Goal: Task Accomplishment & Management: Manage account settings

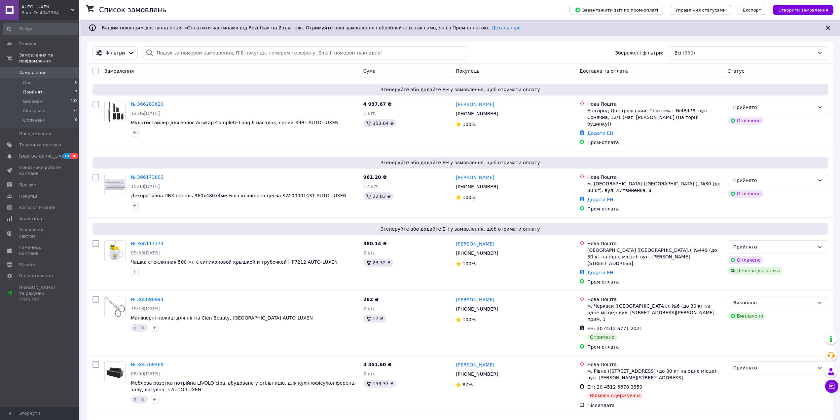
click at [33, 89] on span "Прийняті" at bounding box center [33, 92] width 20 height 6
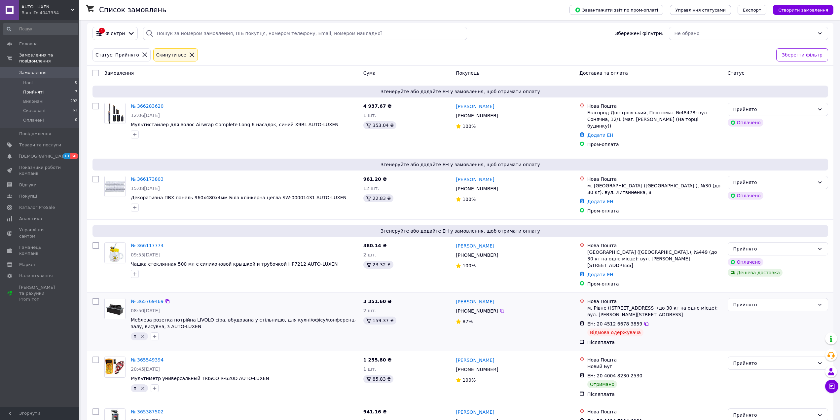
scroll to position [102, 0]
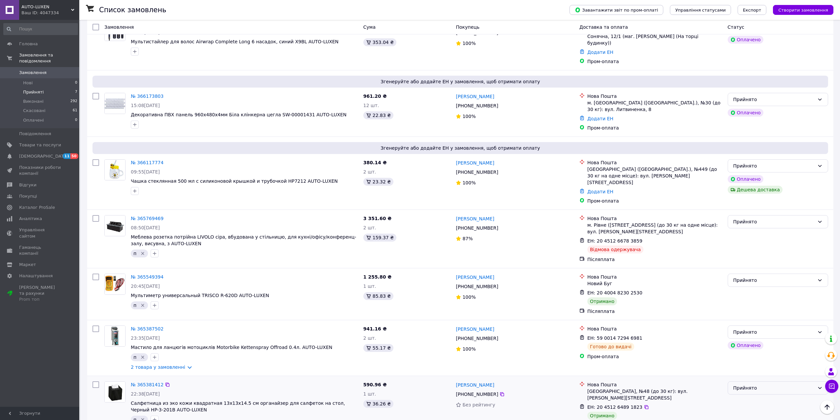
click at [746, 384] on div "Прийнято" at bounding box center [774, 387] width 81 height 7
click at [747, 384] on li "Виконано" at bounding box center [778, 387] width 100 height 12
click at [741, 277] on div "Прийнято" at bounding box center [774, 280] width 81 height 7
click at [742, 275] on li "Виконано" at bounding box center [778, 279] width 100 height 12
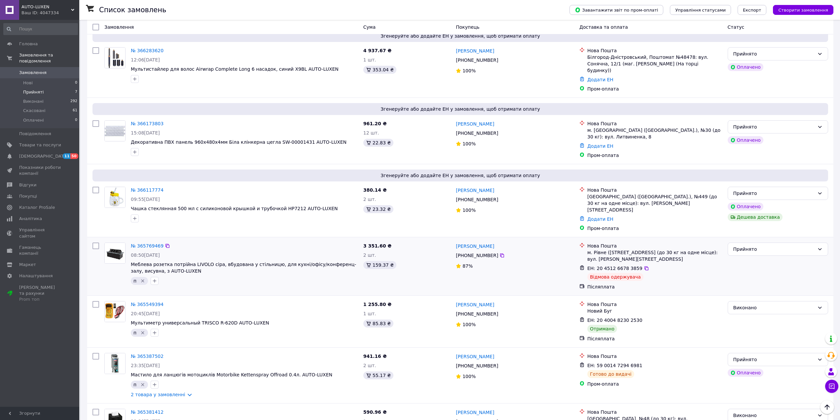
scroll to position [69, 0]
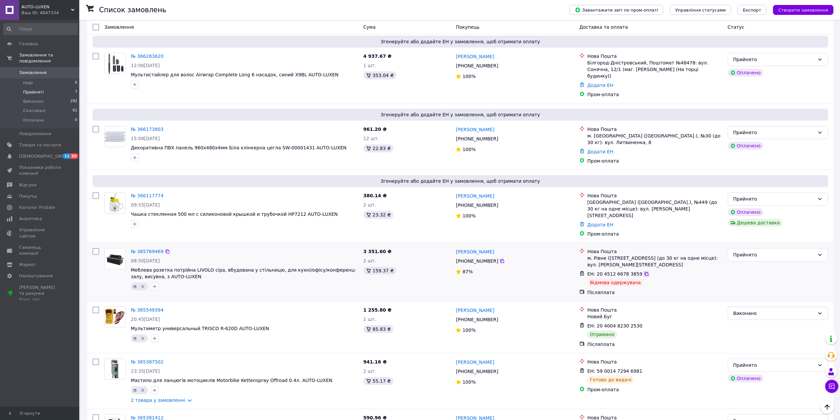
click at [644, 271] on icon at bounding box center [646, 273] width 5 height 5
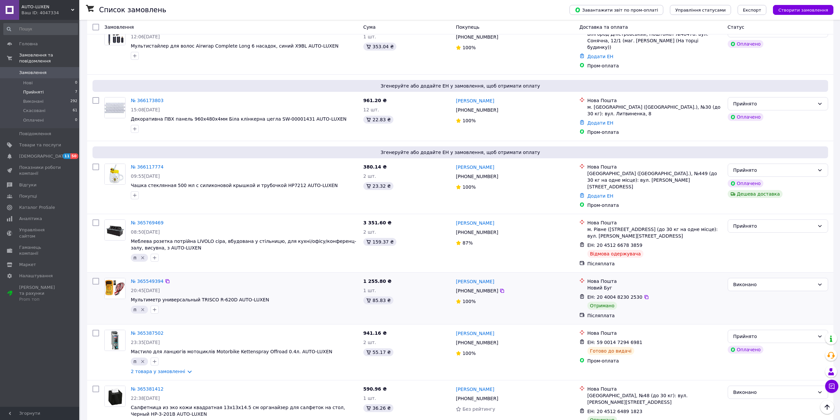
scroll to position [102, 0]
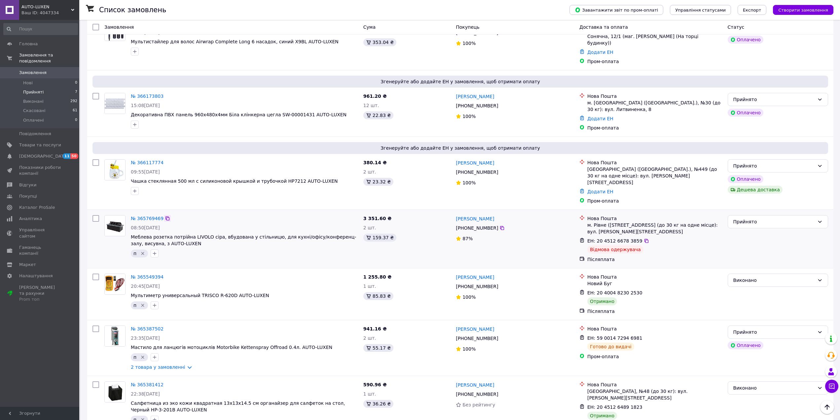
click at [165, 216] on icon at bounding box center [167, 218] width 5 height 5
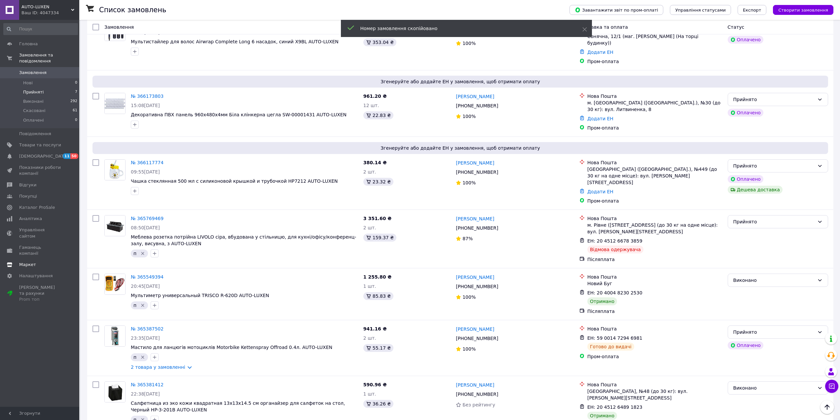
click at [31, 205] on span "Каталог ProSale" at bounding box center [37, 208] width 36 height 6
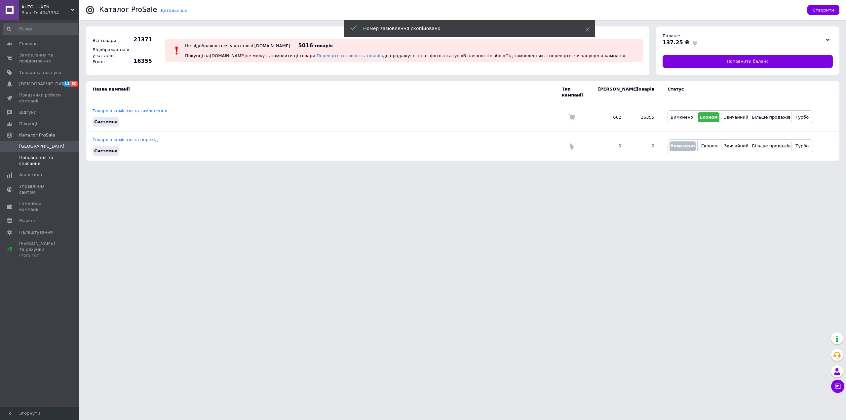
click at [33, 162] on span "Поповнення та списання" at bounding box center [40, 161] width 42 height 12
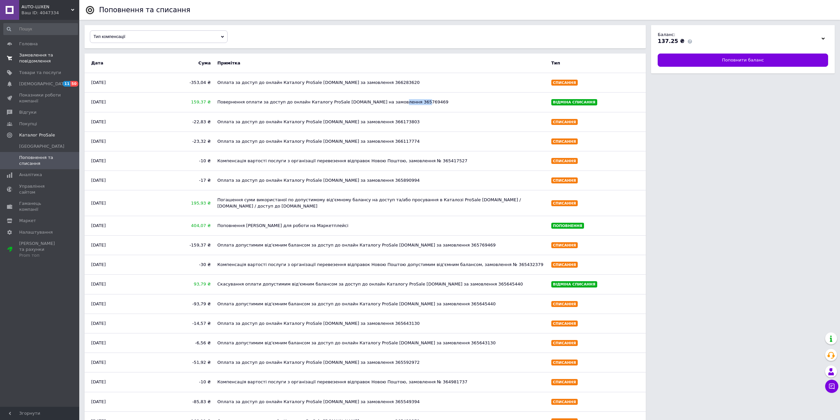
click at [38, 63] on span "Замовлення та повідомлення" at bounding box center [40, 58] width 42 height 12
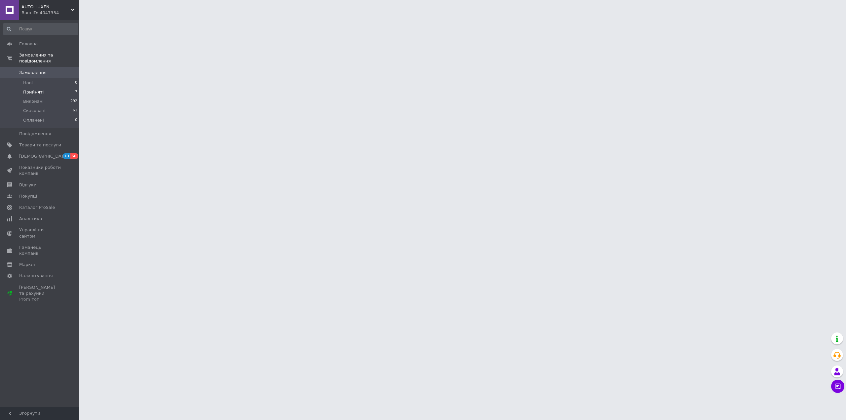
click at [26, 89] on span "Прийняті" at bounding box center [33, 92] width 20 height 6
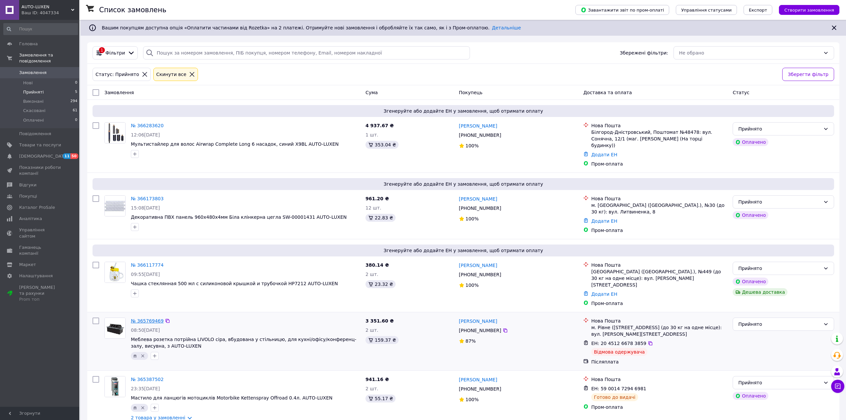
click at [139, 318] on link "№ 365769469" at bounding box center [147, 320] width 33 height 5
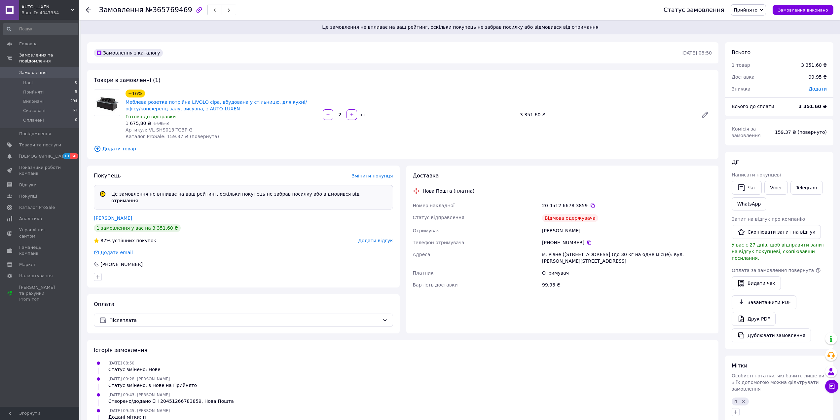
click at [369, 238] on span "Додати відгук" at bounding box center [375, 240] width 35 height 5
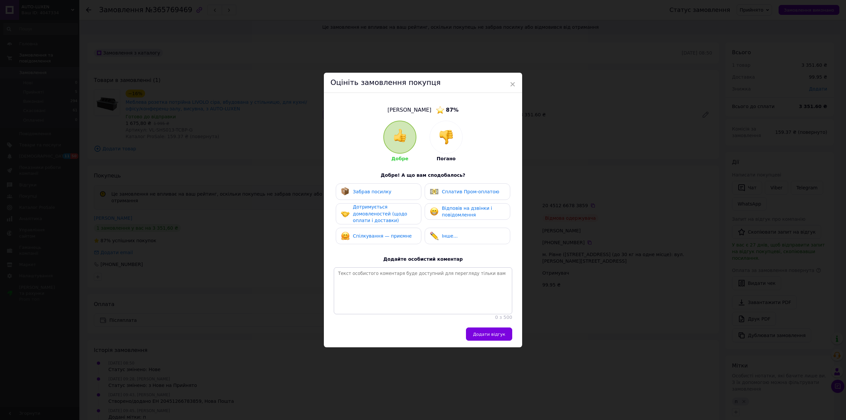
click at [448, 136] on img at bounding box center [446, 137] width 15 height 15
click at [379, 193] on div "Не забрав посилку" at bounding box center [370, 191] width 58 height 9
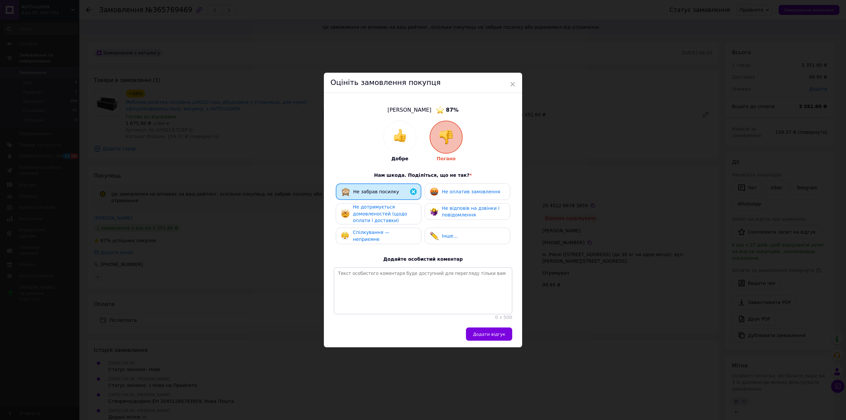
click at [385, 217] on span "Не дотримується домовленостей (щодо оплати і доставки)" at bounding box center [380, 213] width 54 height 19
click at [386, 237] on div "Спілкування — неприємне" at bounding box center [378, 236] width 75 height 14
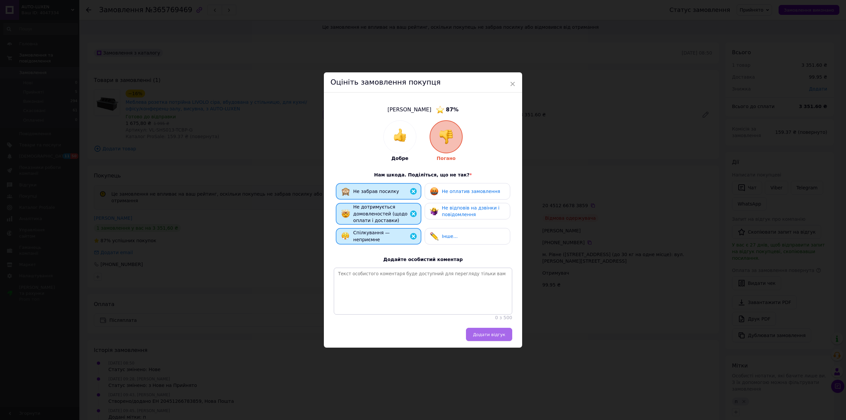
click at [499, 341] on button "Додати відгук" at bounding box center [489, 334] width 46 height 13
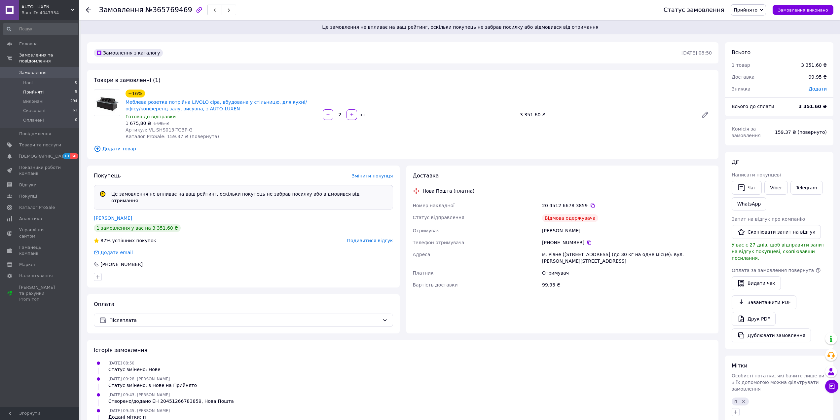
click at [35, 89] on span "Прийняті" at bounding box center [33, 92] width 20 height 6
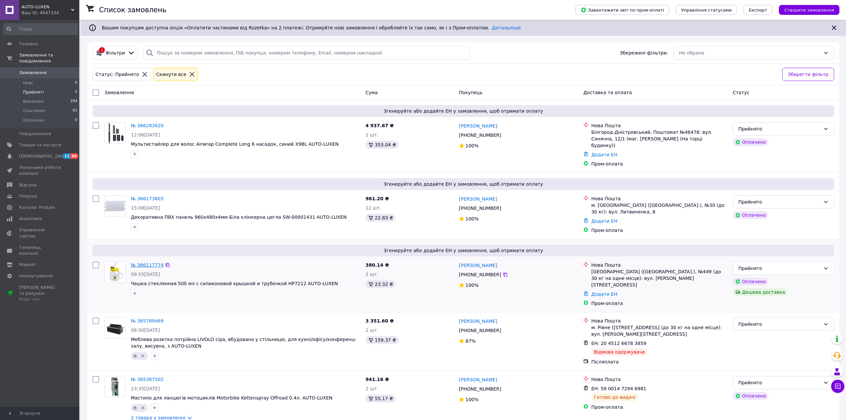
click at [141, 262] on link "№ 366117774" at bounding box center [147, 264] width 33 height 5
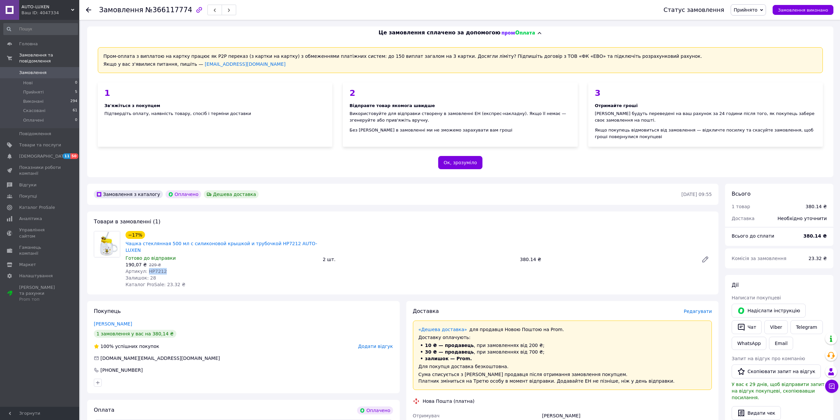
drag, startPoint x: 146, startPoint y: 266, endPoint x: 166, endPoint y: 266, distance: 20.2
click at [166, 268] on div "Артикул: HP7212" at bounding box center [222, 271] width 192 height 7
copy span "HP7212"
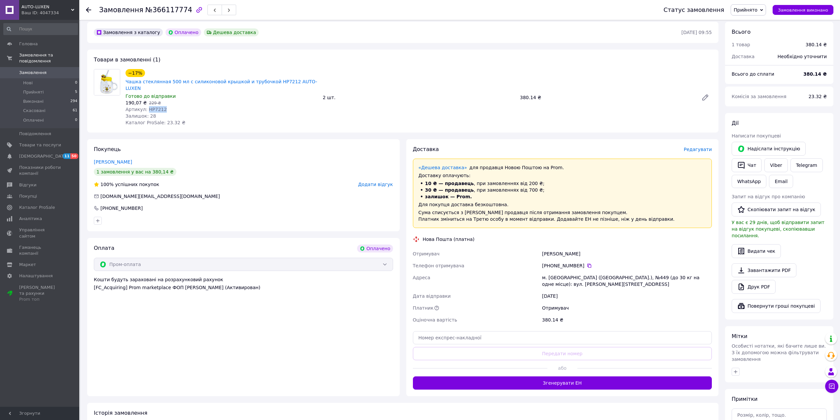
scroll to position [165, 0]
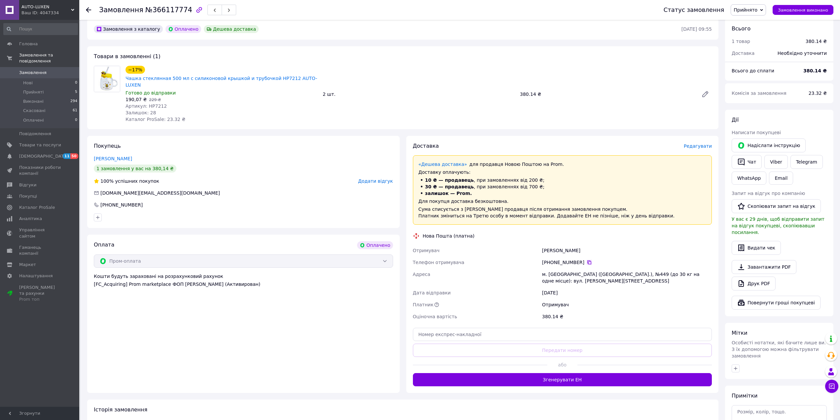
click at [588, 260] on icon at bounding box center [590, 262] width 4 height 4
drag, startPoint x: 569, startPoint y: 245, endPoint x: 442, endPoint y: 338, distance: 158.0
click at [535, 247] on div "Отримувач Комар Юрій Телефон отримувача +380 67 360 26 22   Адреса м. Київ (Киї…" at bounding box center [563, 284] width 302 height 78
copy div "Отримувач Комар Юрій"
click at [551, 268] on div "м. [GEOGRAPHIC_DATA] ([GEOGRAPHIC_DATA].), №449 (до 30 кг на одне місце): вул. …" at bounding box center [627, 277] width 172 height 19
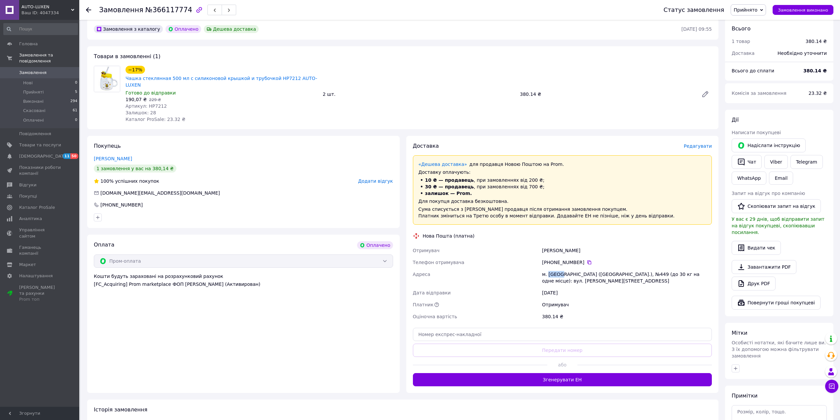
click at [551, 268] on div "м. [GEOGRAPHIC_DATA] ([GEOGRAPHIC_DATA].), №449 (до 30 кг на одне місце): вул. …" at bounding box center [627, 277] width 172 height 19
copy div "Київ"
click at [455, 328] on input "text" at bounding box center [562, 334] width 299 height 13
paste input "20451269203105"
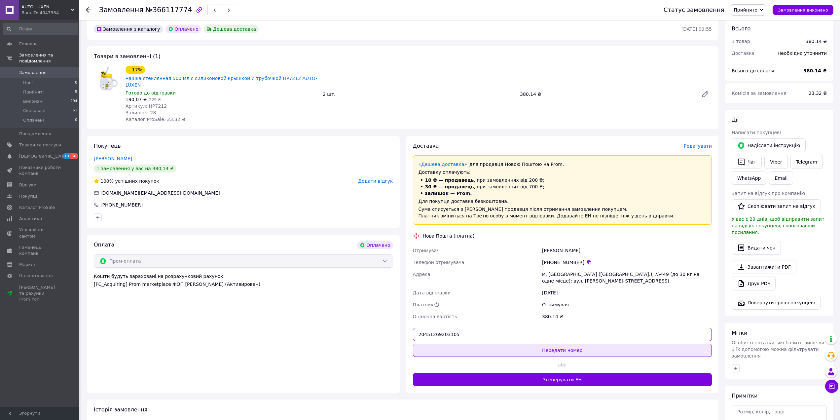
type input "20451269203105"
click at [442, 344] on button "Передати номер" at bounding box center [562, 350] width 299 height 13
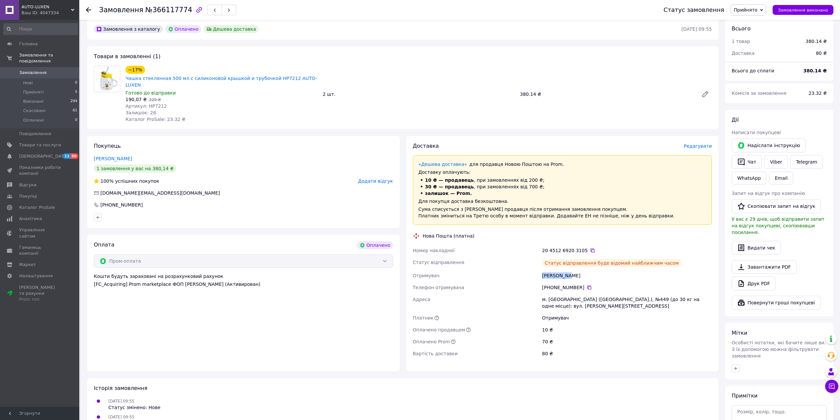
drag, startPoint x: 568, startPoint y: 269, endPoint x: 516, endPoint y: 294, distance: 57.2
click at [540, 270] on div "Номер накладної 20 4512 6920 3105   Статус відправлення Статус відправлення буд…" at bounding box center [563, 302] width 302 height 115
copy div "Отримувач Комар Юрій"
click at [557, 271] on div "Комар Юрій" at bounding box center [627, 276] width 172 height 12
drag, startPoint x: 579, startPoint y: 282, endPoint x: 565, endPoint y: 283, distance: 13.6
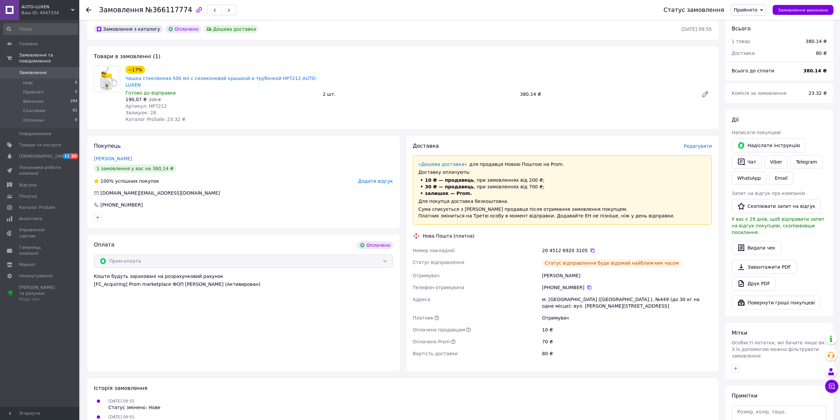
click at [567, 284] on div "[PHONE_NUMBER]" at bounding box center [627, 287] width 170 height 7
click at [562, 284] on div "[PHONE_NUMBER]" at bounding box center [627, 287] width 170 height 7
drag, startPoint x: 555, startPoint y: 281, endPoint x: 579, endPoint y: 284, distance: 24.7
click at [579, 284] on div "[PHONE_NUMBER]" at bounding box center [627, 288] width 172 height 12
copy div "67 360 26 22"
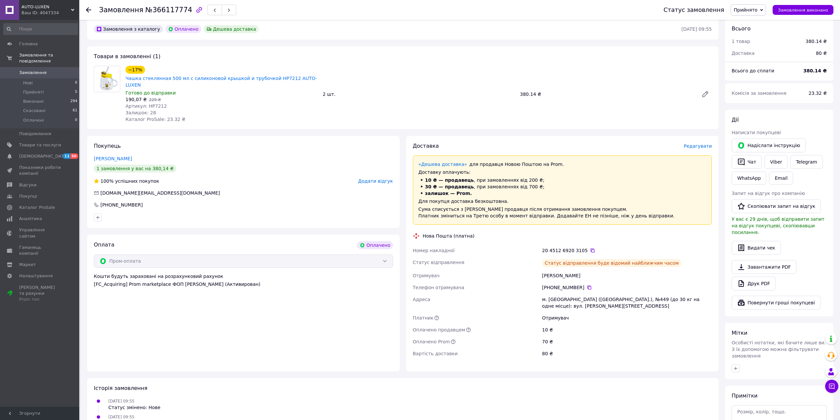
click at [551, 293] on div "м. [GEOGRAPHIC_DATA] ([GEOGRAPHIC_DATA].), №449 (до 30 кг на одне місце): вул. …" at bounding box center [627, 302] width 172 height 19
copy div "Київ"
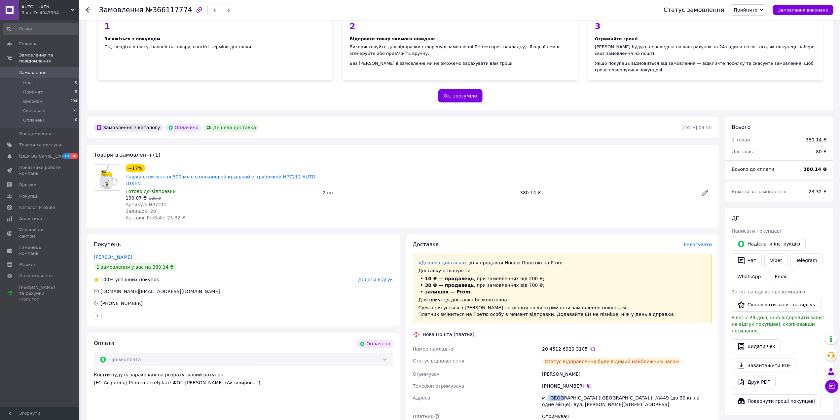
scroll to position [66, 0]
drag, startPoint x: 516, startPoint y: 190, endPoint x: 534, endPoint y: 196, distance: 18.2
click at [534, 196] on div "−17% Чашка стеклянная 500 мл с силиконовой крышкой и трубочкой HP7212 AUTO-LUXE…" at bounding box center [419, 193] width 592 height 59
copy div "2 шт. 380.14"
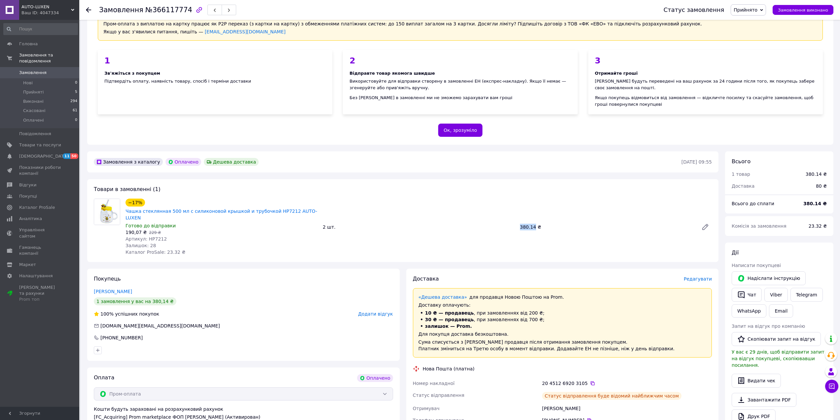
scroll to position [0, 0]
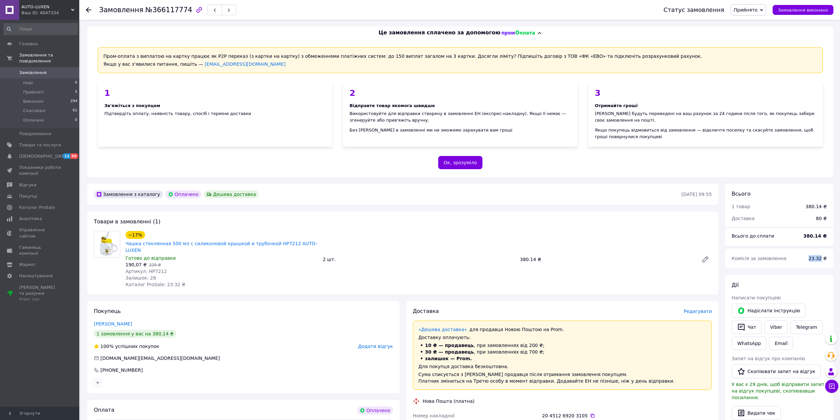
drag, startPoint x: 808, startPoint y: 260, endPoint x: 822, endPoint y: 265, distance: 15.8
click at [822, 265] on div "Комісія за замовлення 23.32 ₴" at bounding box center [779, 258] width 103 height 15
copy div "Комісія за замовлення 23.32"
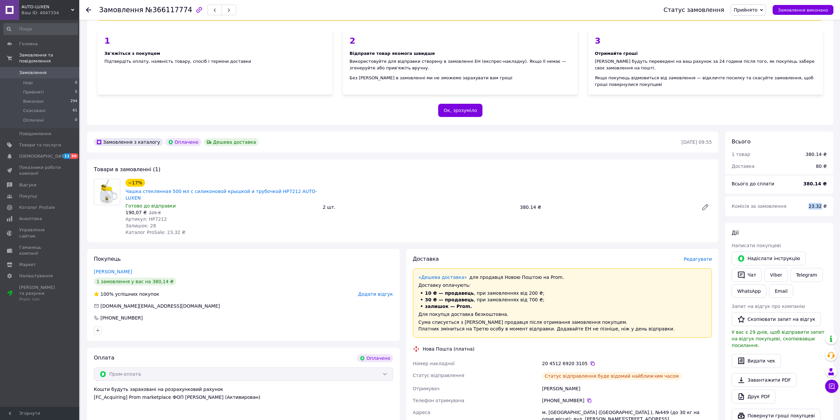
scroll to position [99, 0]
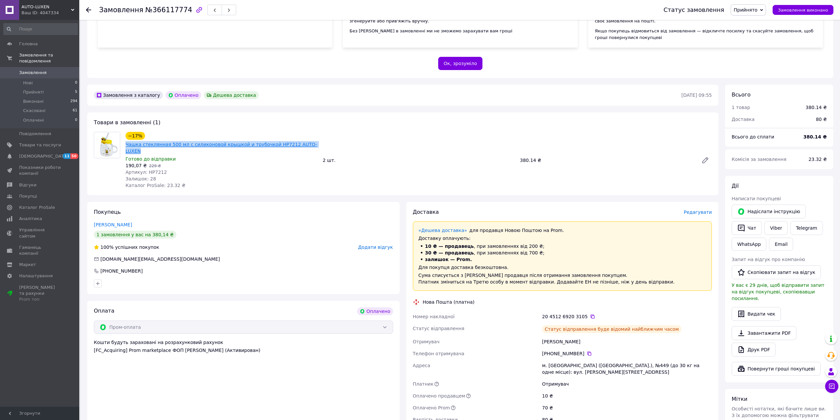
drag, startPoint x: 313, startPoint y: 143, endPoint x: 127, endPoint y: 147, distance: 186.1
click at [127, 147] on div "−17% Чашка стеклянная 500 мл с силиконовой крышкой и трубочкой HP7212 AUTO-LUXEN" at bounding box center [221, 143] width 193 height 24
copy link "Чашка стеклянная 500 мл с силиконовой крышкой и трубочкой HP7212 AUTO-LUXEN"
drag, startPoint x: 584, startPoint y: 311, endPoint x: 513, endPoint y: 332, distance: 74.0
click at [590, 314] on icon at bounding box center [592, 316] width 5 height 5
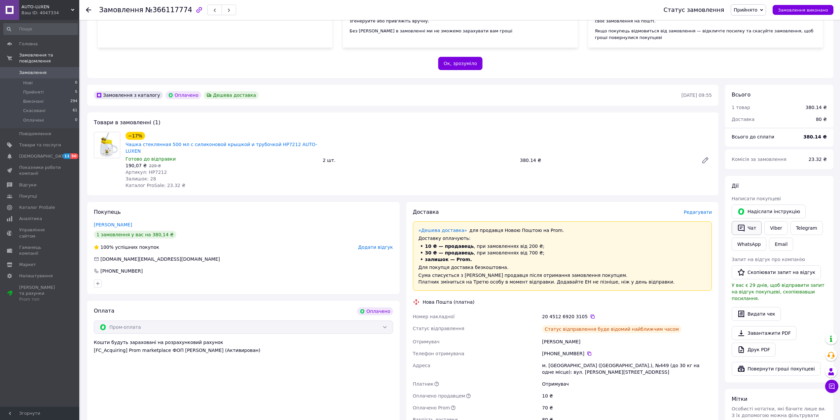
click at [739, 232] on button "Чат" at bounding box center [747, 228] width 30 height 14
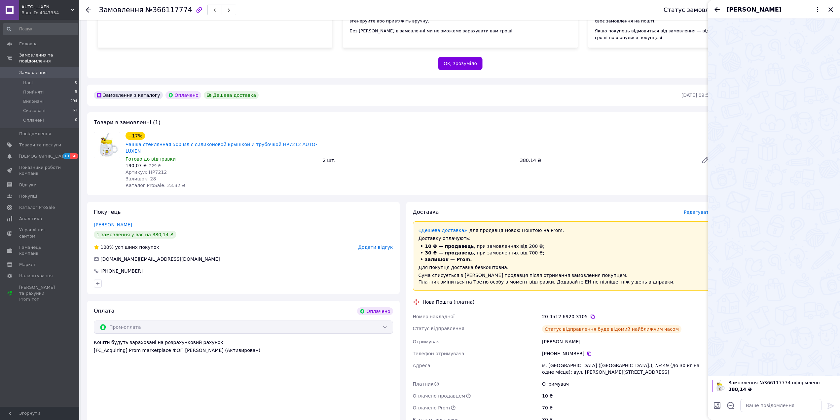
click at [773, 404] on textarea at bounding box center [781, 405] width 81 height 13
type textarea "Ваше замовлення оформлено, вiдправка понедiлок вечiр."
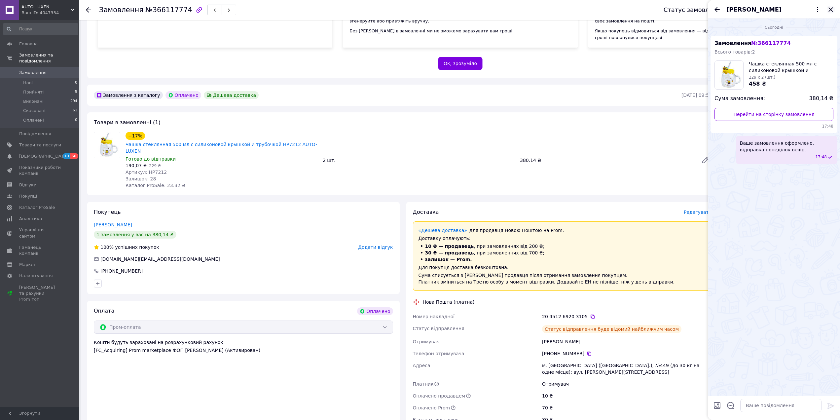
click at [829, 9] on icon "Закрити" at bounding box center [831, 10] width 8 height 8
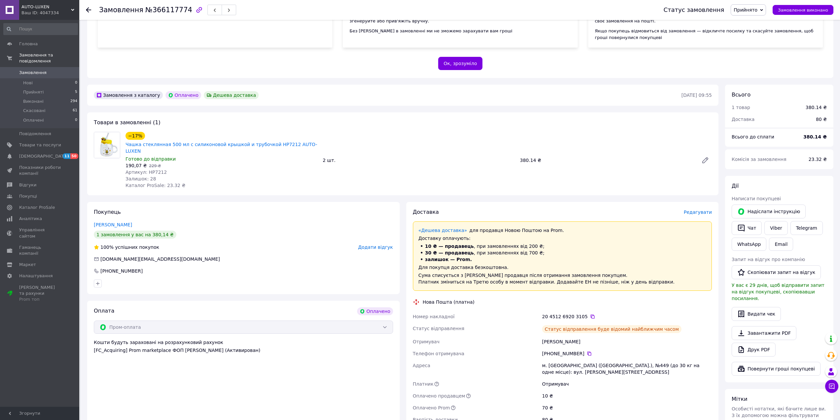
click at [170, 8] on span "№366117774" at bounding box center [168, 10] width 47 height 8
click at [587, 351] on icon at bounding box center [589, 353] width 5 height 5
click at [27, 89] on span "Прийняті" at bounding box center [33, 92] width 20 height 6
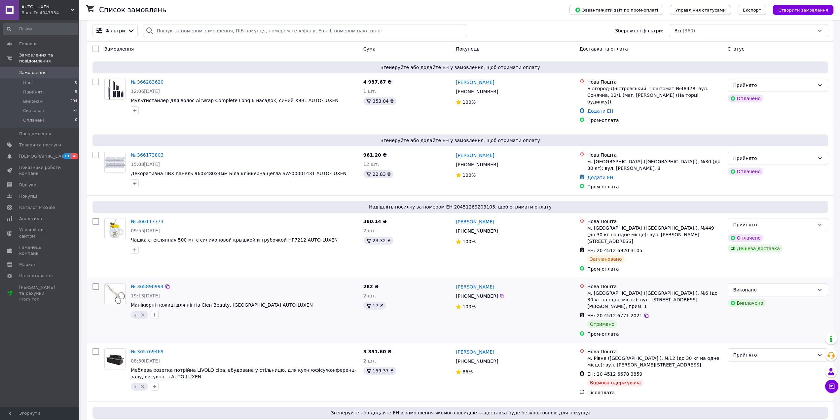
scroll to position [132, 0]
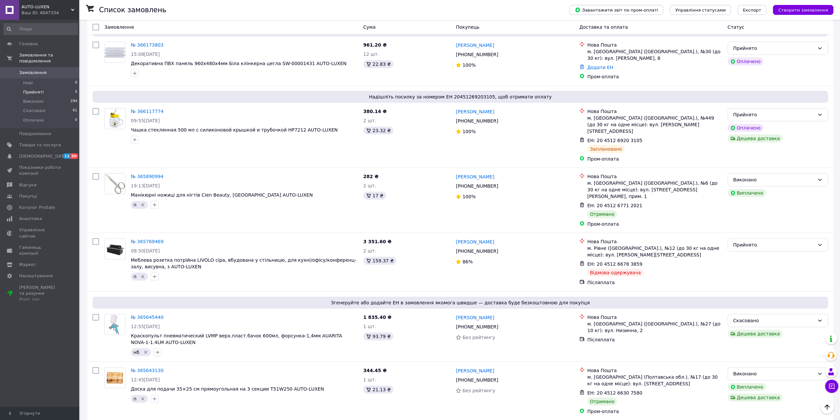
click at [32, 89] on span "Прийняті" at bounding box center [33, 92] width 20 height 6
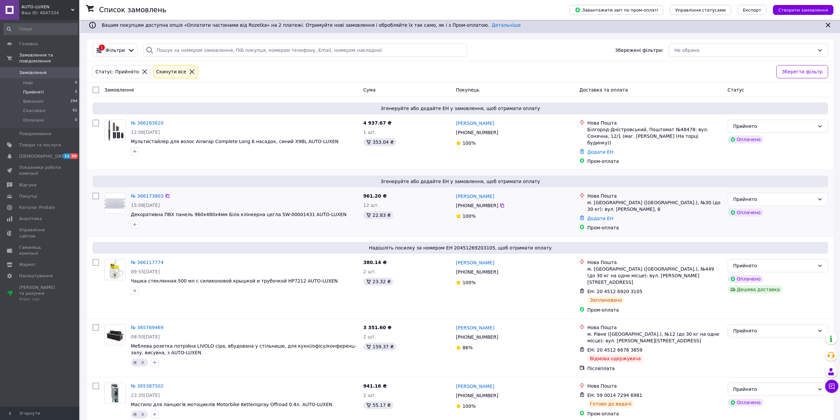
scroll to position [7, 0]
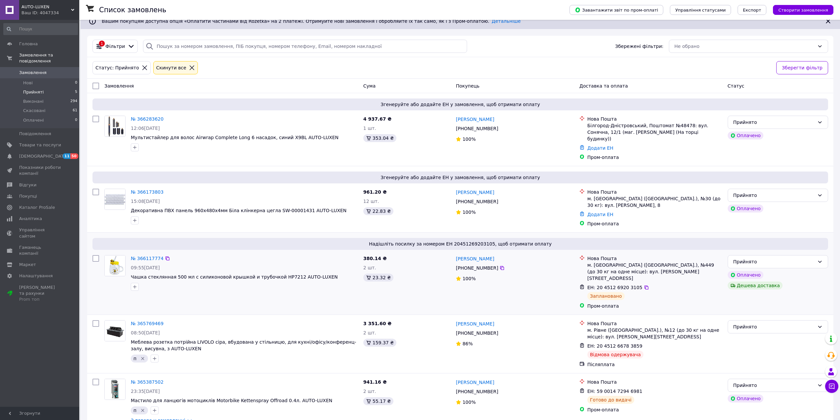
click at [135, 284] on icon "button" at bounding box center [134, 286] width 5 height 5
drag, startPoint x: 167, startPoint y: 363, endPoint x: 173, endPoint y: 377, distance: 15.4
click at [167, 372] on div "п" at bounding box center [171, 375] width 74 height 6
checkbox input "true"
click at [184, 395] on button "Додати мітку" at bounding box center [171, 401] width 74 height 13
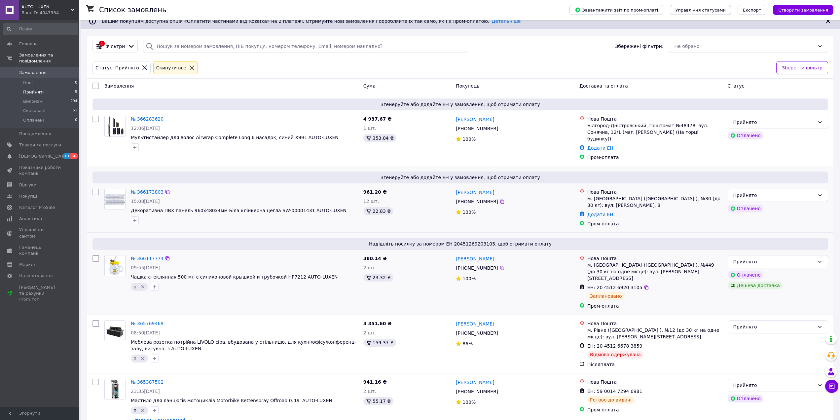
click at [148, 189] on link "№ 366173803" at bounding box center [147, 191] width 33 height 5
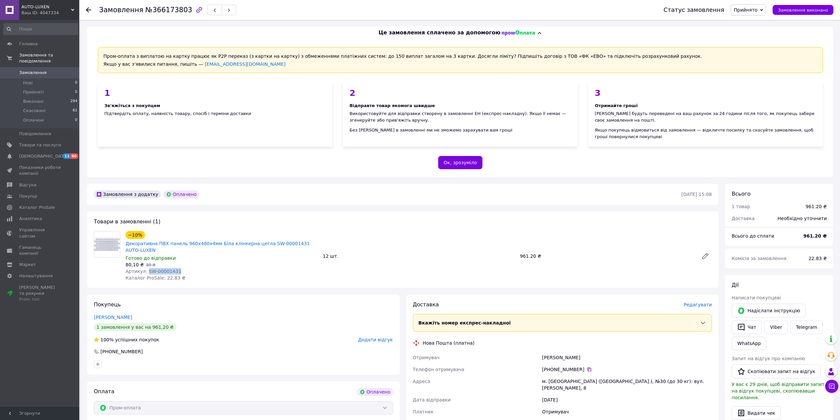
drag, startPoint x: 145, startPoint y: 266, endPoint x: 176, endPoint y: 264, distance: 31.1
click at [176, 268] on div "Артикул: SW-00001431" at bounding box center [222, 271] width 192 height 7
copy span "SW-00001431"
drag, startPoint x: 123, startPoint y: 245, endPoint x: 179, endPoint y: 247, distance: 55.9
click at [179, 247] on div "−10% Декоративна ПВХ панель 960х480х4мм Біла клінкерна цегла SW-00001431 AUTO-L…" at bounding box center [221, 256] width 197 height 53
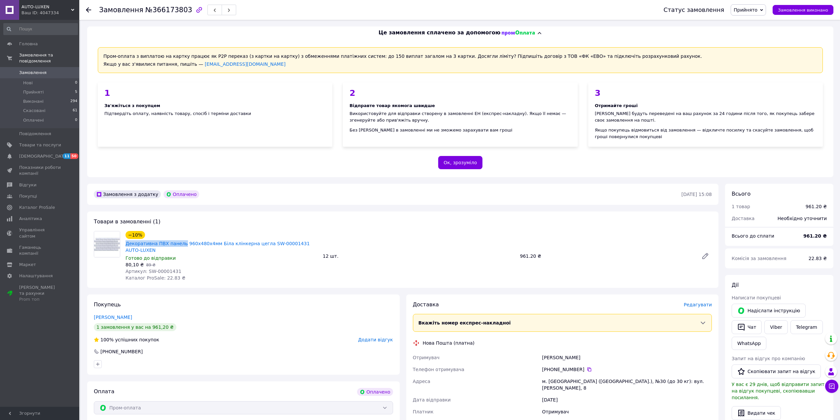
copy link "Декоративна ПВХ панель"
click at [197, 294] on div "Покупець Франкова Инна 1 замовлення у вас на 961,20 ₴ 100% успішних покупок Дод…" at bounding box center [243, 334] width 313 height 80
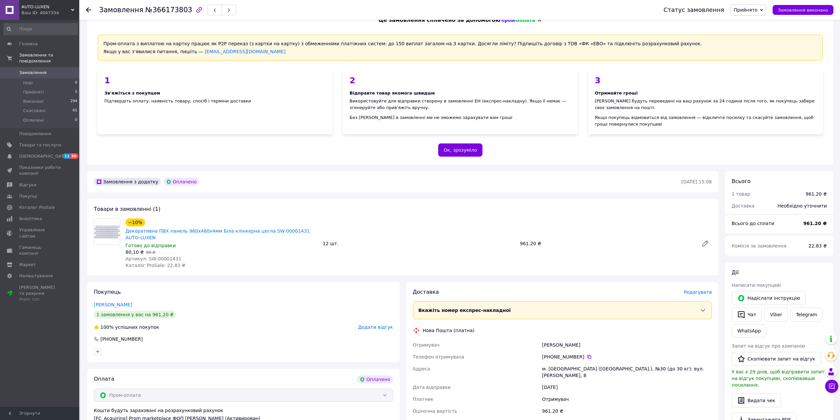
scroll to position [66, 0]
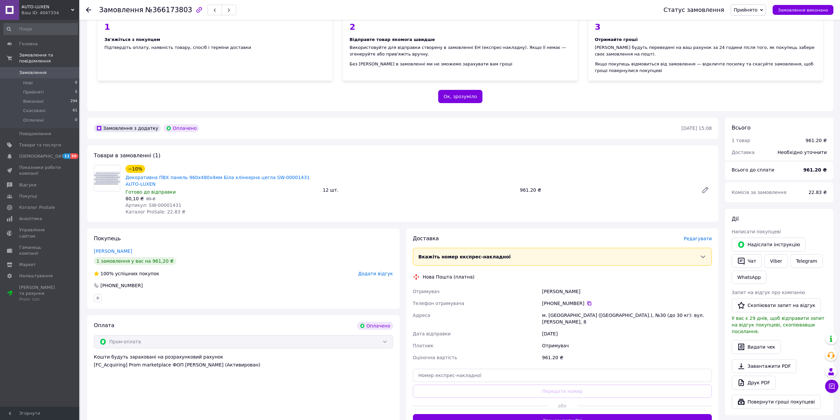
click at [587, 301] on icon at bounding box center [589, 303] width 5 height 5
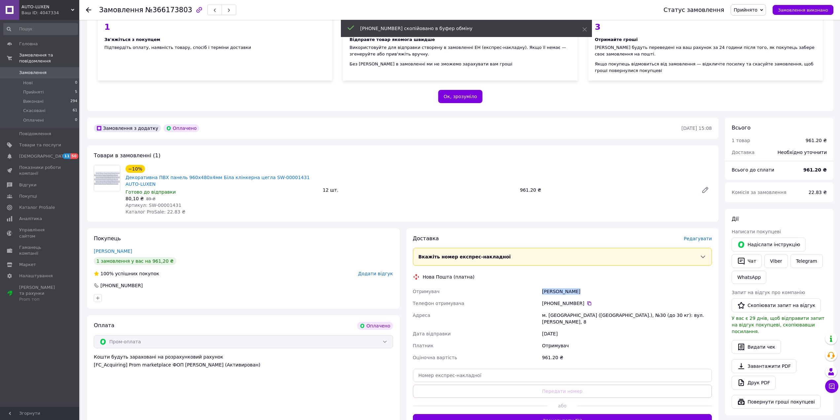
drag, startPoint x: 567, startPoint y: 284, endPoint x: 537, endPoint y: 288, distance: 30.0
click at [537, 288] on div "Отримувач Франкова Инна Телефон отримувача +380 98 668 28 81   Адреса м. Львів …" at bounding box center [563, 325] width 302 height 78
copy div "Отримувач Франкова Инна"
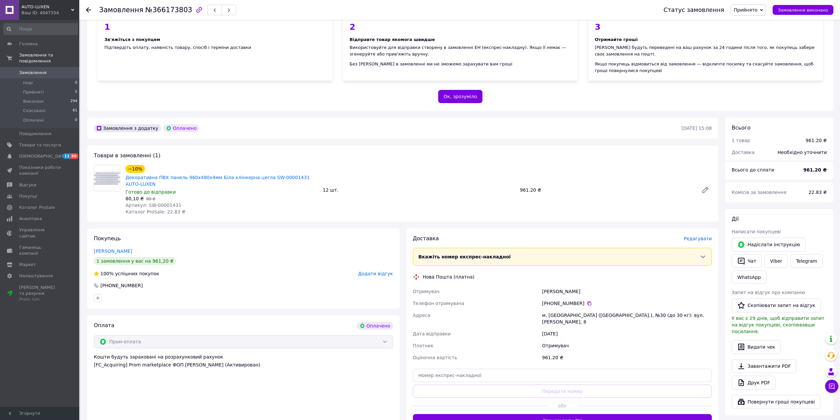
click at [557, 309] on div "м. [GEOGRAPHIC_DATA] ([GEOGRAPHIC_DATA].), №30 (до 30 кг): вул. [PERSON_NAME], 8" at bounding box center [627, 318] width 172 height 19
click at [556, 309] on div "м. [GEOGRAPHIC_DATA] ([GEOGRAPHIC_DATA].), №30 (до 30 кг): вул. [PERSON_NAME], 8" at bounding box center [627, 318] width 172 height 19
copy div "Львів"
click at [603, 309] on div "м. [GEOGRAPHIC_DATA] ([GEOGRAPHIC_DATA].), №30 (до 30 кг): вул. [PERSON_NAME], 8" at bounding box center [627, 318] width 172 height 19
drag, startPoint x: 603, startPoint y: 306, endPoint x: 406, endPoint y: 392, distance: 215.1
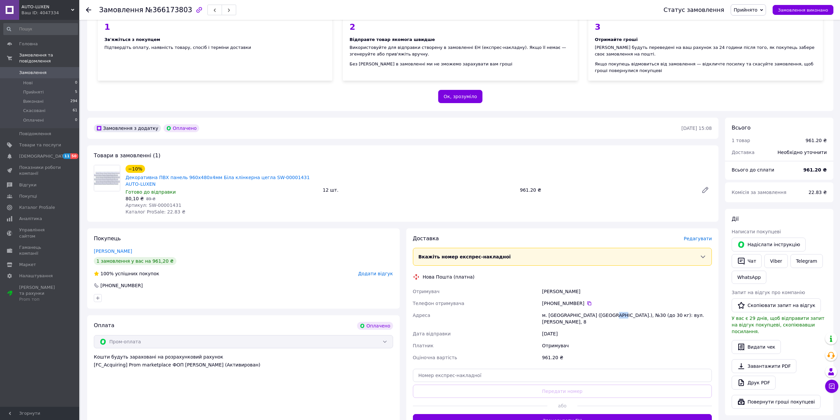
click at [602, 309] on div "м. [GEOGRAPHIC_DATA] ([GEOGRAPHIC_DATA].), №30 (до 30 кг): вул. [PERSON_NAME], 8" at bounding box center [627, 318] width 172 height 19
copy div "30"
click at [463, 369] on input "text" at bounding box center [562, 375] width 299 height 13
paste input "20451269206046"
type input "20451269206046"
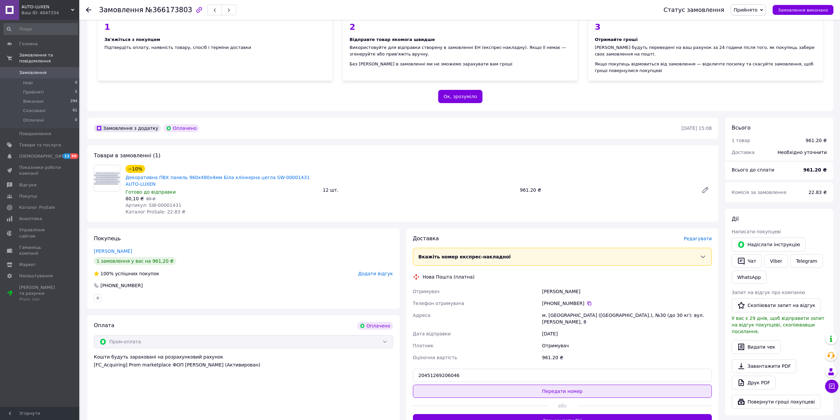
click at [457, 385] on button "Передати номер" at bounding box center [562, 391] width 299 height 13
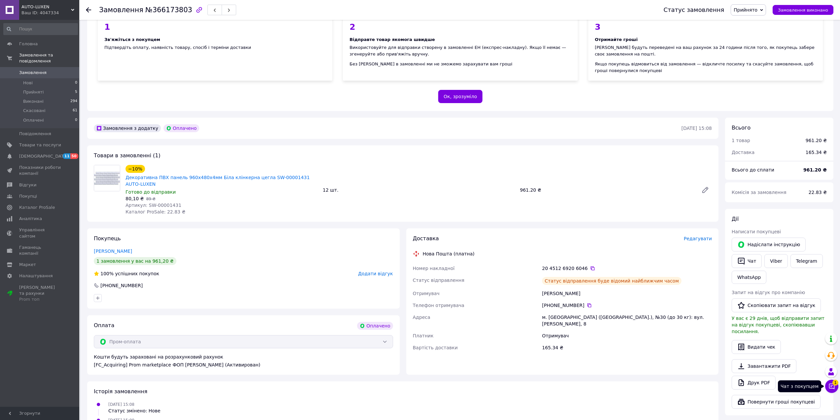
click at [834, 388] on icon at bounding box center [832, 387] width 6 height 6
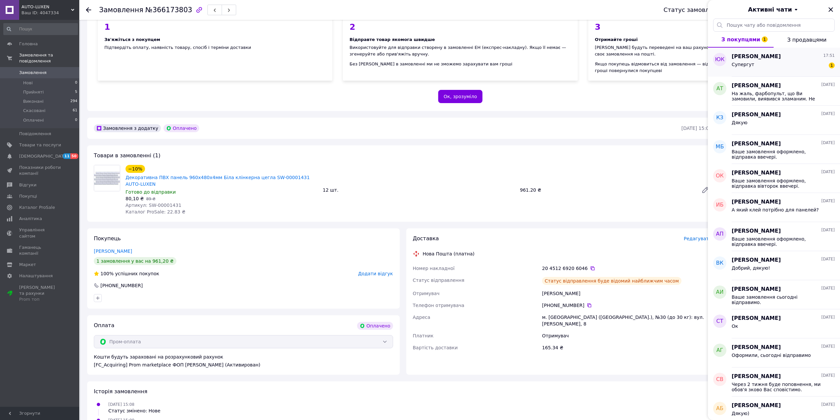
click at [752, 62] on div "Супергут 1" at bounding box center [783, 65] width 103 height 11
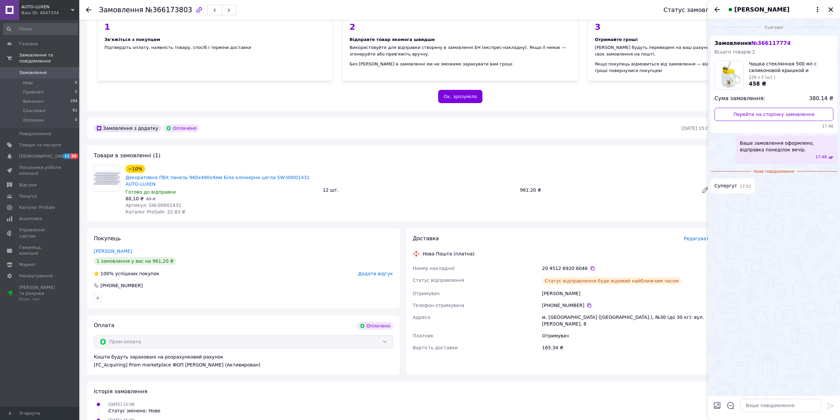
click at [831, 10] on icon "Закрити" at bounding box center [831, 10] width 8 height 8
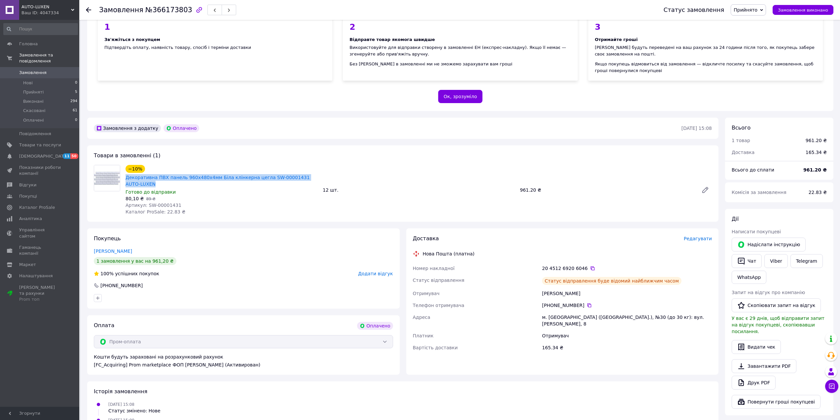
drag, startPoint x: 295, startPoint y: 177, endPoint x: 125, endPoint y: 174, distance: 170.2
click at [125, 174] on div "−10% Декоративна ПВХ панель 960х480х4мм Біла клінкерна цегла SW-00001431 AUTO-L…" at bounding box center [221, 176] width 193 height 24
copy link "Декоративна ПВХ панель 960х480х4мм Біла клінкерна цегла SW-00001431 AUTO-LUXEN"
drag, startPoint x: 519, startPoint y: 191, endPoint x: 532, endPoint y: 192, distance: 13.0
click at [532, 192] on div "−10% Декоративна ПВХ панель 960х480х4мм Біла клінкерна цегла SW-00001431 AUTO-L…" at bounding box center [419, 190] width 592 height 53
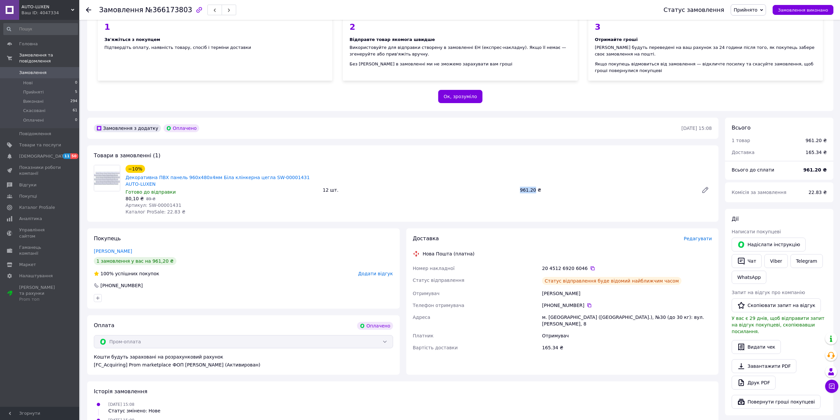
copy div "961.20"
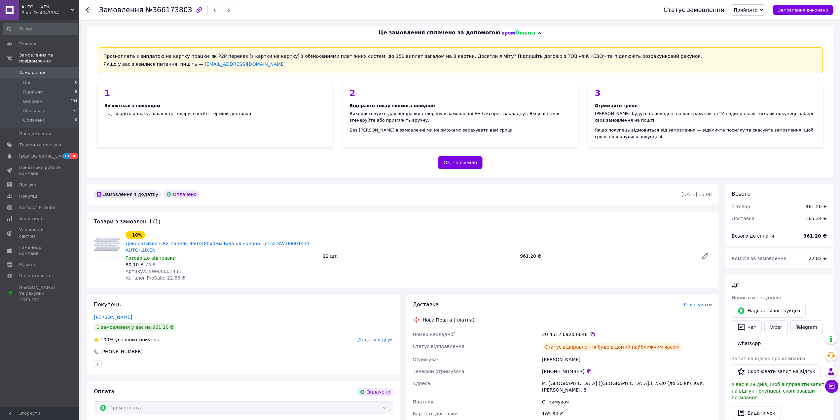
click at [170, 12] on span "№366173803" at bounding box center [168, 10] width 47 height 8
copy span "366173803"
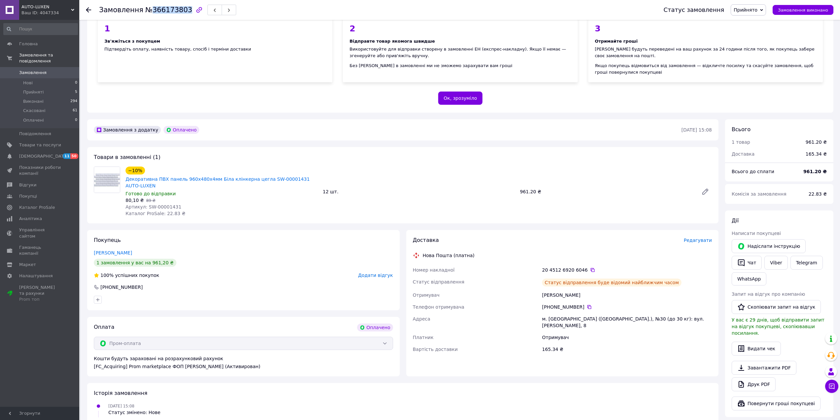
scroll to position [66, 0]
drag, startPoint x: 588, startPoint y: 300, endPoint x: 432, endPoint y: 340, distance: 160.7
click at [587, 303] on icon at bounding box center [589, 305] width 5 height 5
drag, startPoint x: 811, startPoint y: 190, endPoint x: 823, endPoint y: 197, distance: 14.5
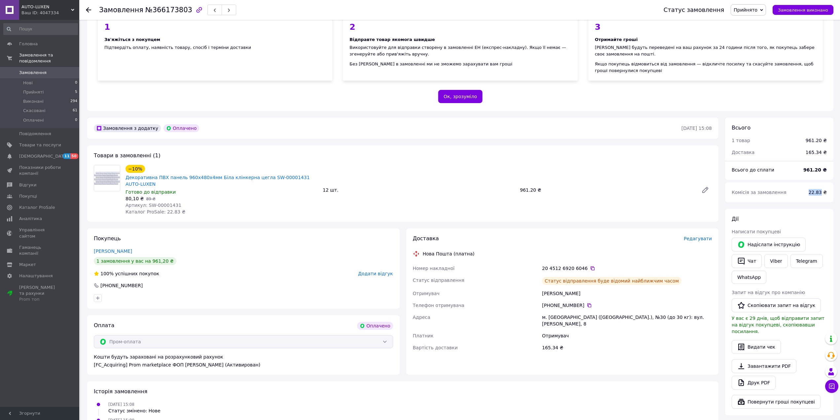
click at [823, 197] on div "22.83 ₴" at bounding box center [818, 192] width 26 height 15
copy span "22.83"
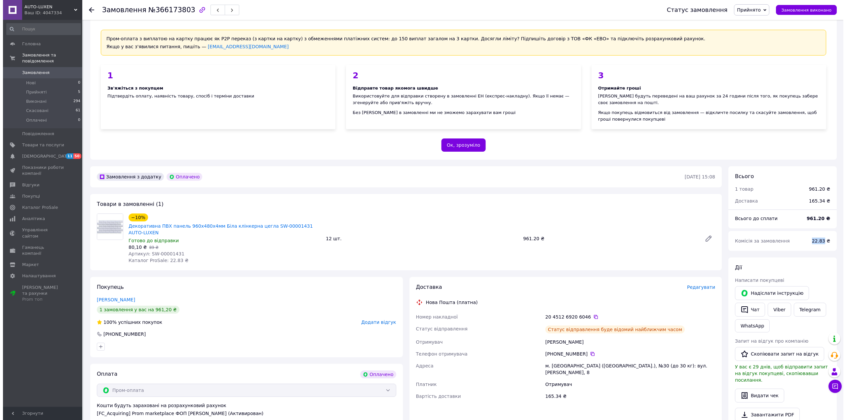
scroll to position [0, 0]
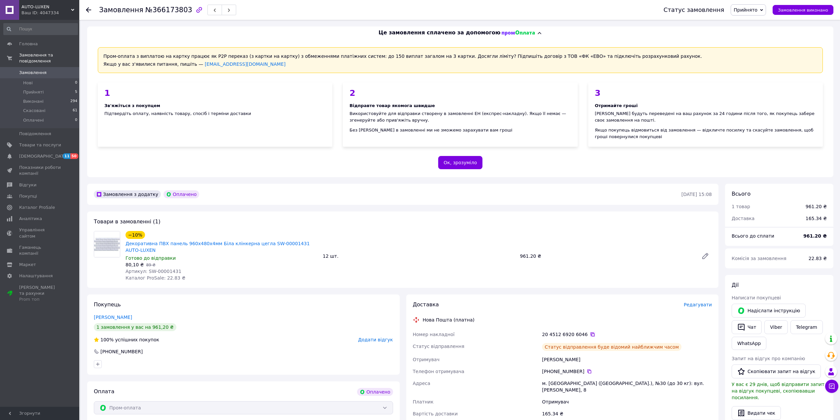
click at [590, 332] on icon at bounding box center [592, 334] width 5 height 5
click at [746, 327] on button "Чат" at bounding box center [747, 327] width 30 height 14
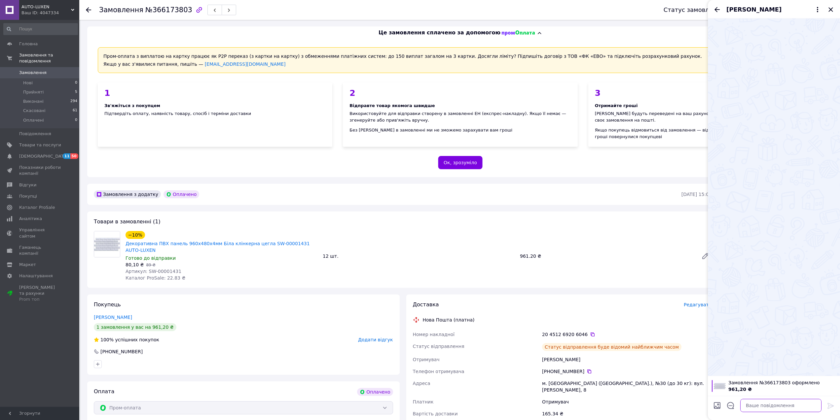
click at [784, 409] on textarea at bounding box center [781, 405] width 81 height 13
type textarea "Ваше замовлення оформлено, вiдправка понедiлок вечiр."
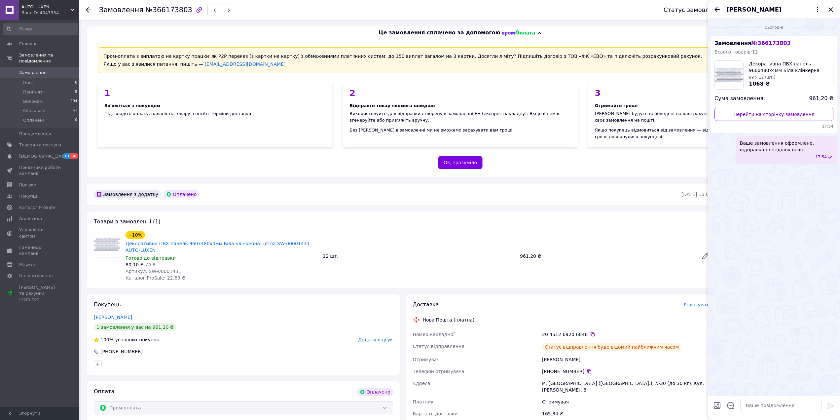
click at [719, 10] on icon "Назад" at bounding box center [717, 10] width 8 height 8
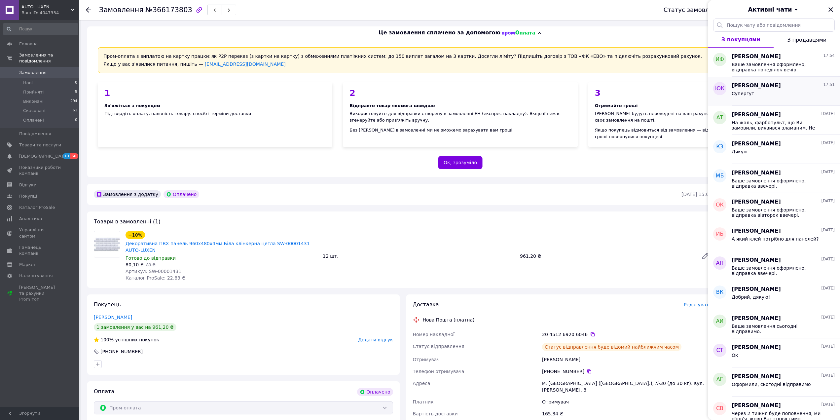
click at [740, 90] on div "Супергут" at bounding box center [783, 95] width 103 height 11
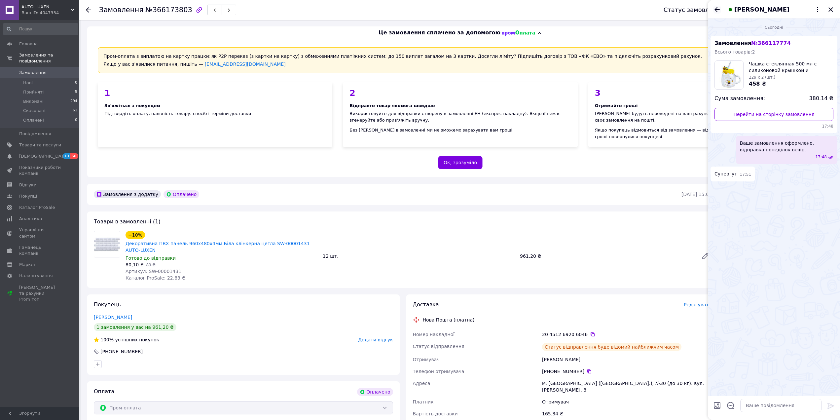
click at [716, 11] on icon "Назад" at bounding box center [717, 10] width 8 height 8
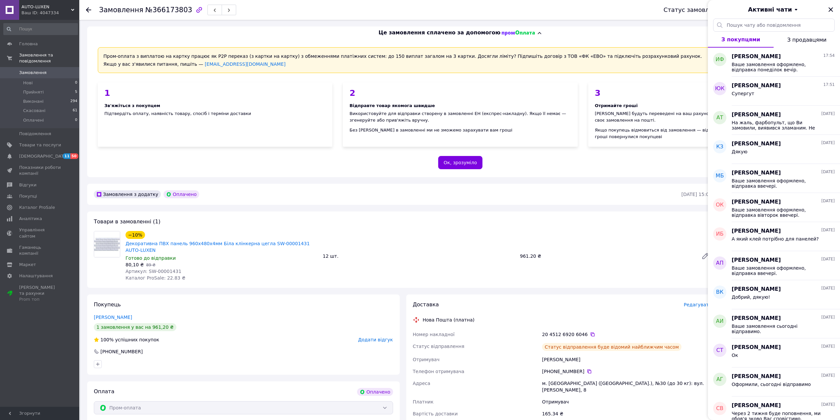
drag, startPoint x: 831, startPoint y: 10, endPoint x: 433, endPoint y: 65, distance: 402.0
click at [831, 9] on icon "Закрити" at bounding box center [831, 9] width 4 height 4
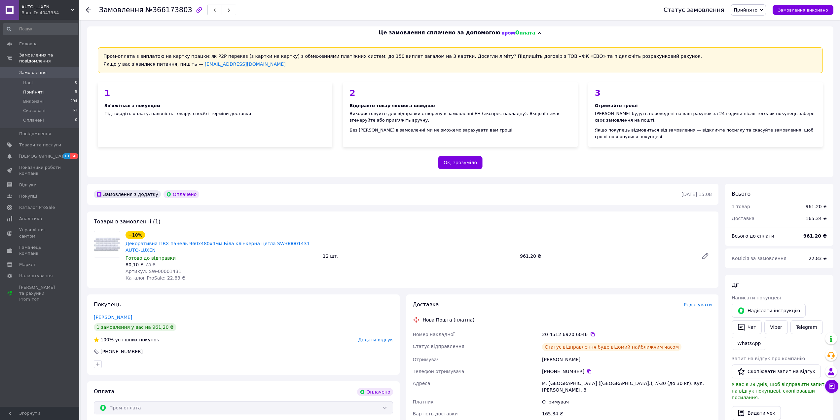
click at [30, 89] on span "Прийняті" at bounding box center [33, 92] width 20 height 6
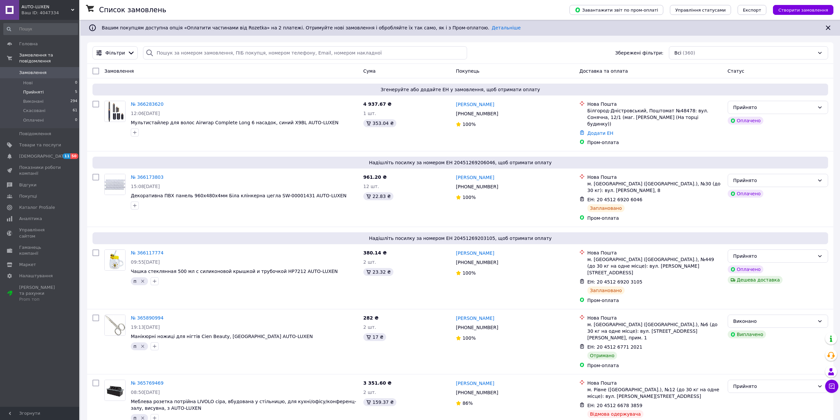
click at [31, 89] on span "Прийняті" at bounding box center [33, 92] width 20 height 6
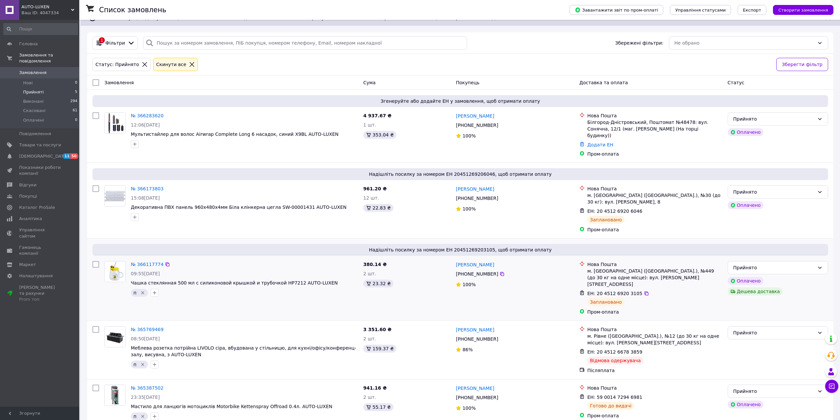
scroll to position [12, 0]
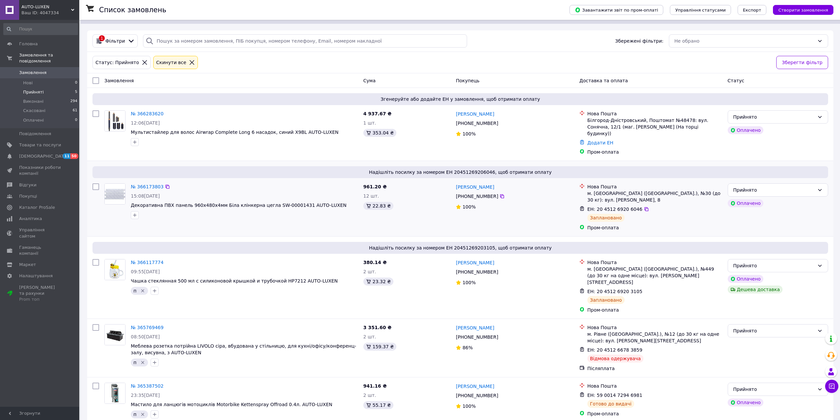
drag, startPoint x: 135, startPoint y: 207, endPoint x: 140, endPoint y: 215, distance: 9.5
click at [135, 212] on icon "button" at bounding box center [134, 214] width 5 height 5
click at [149, 300] on div "п" at bounding box center [171, 303] width 74 height 6
checkbox input "true"
click at [162, 323] on button "Додати мітку" at bounding box center [171, 329] width 74 height 13
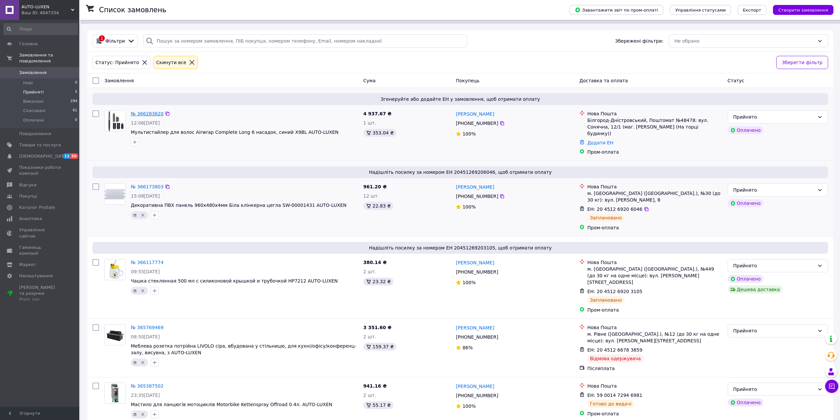
click at [144, 114] on link "№ 366283620" at bounding box center [147, 113] width 33 height 5
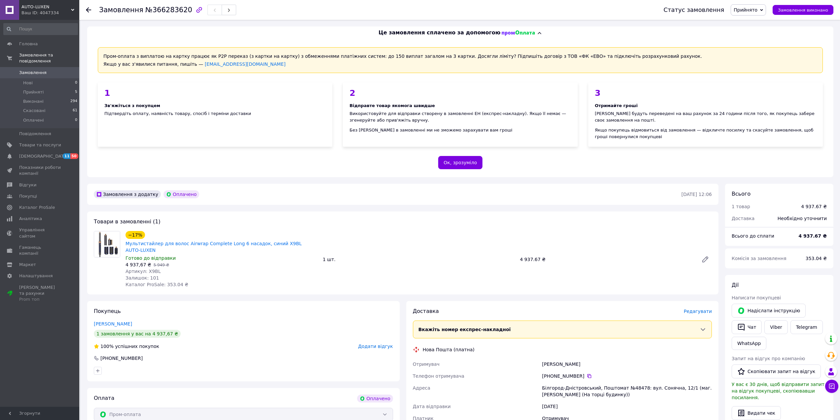
click at [150, 269] on span "Артикул: X9BL" at bounding box center [143, 271] width 35 height 5
click at [149, 269] on span "Артикул: X9BL" at bounding box center [143, 271] width 35 height 5
copy span "X9BL"
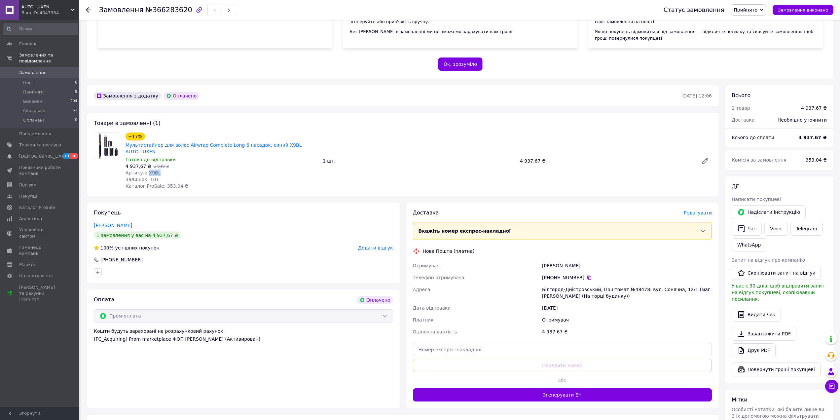
scroll to position [99, 0]
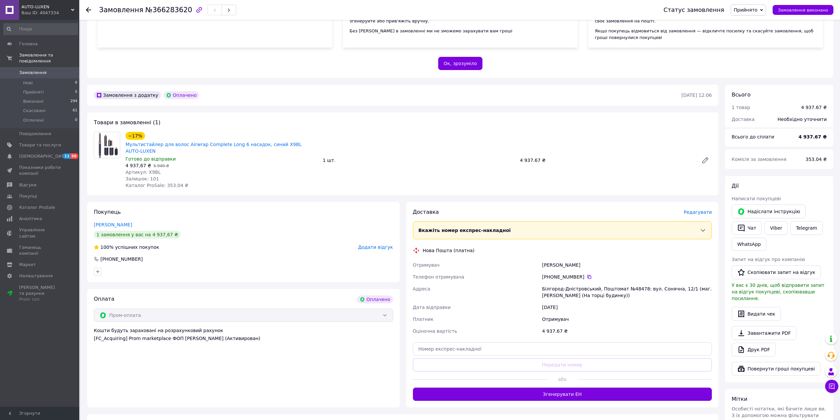
drag, startPoint x: 568, startPoint y: 274, endPoint x: 585, endPoint y: 273, distance: 16.9
click at [570, 275] on div "[PHONE_NUMBER]" at bounding box center [627, 277] width 172 height 12
click at [588, 274] on icon at bounding box center [589, 276] width 5 height 5
drag, startPoint x: 584, startPoint y: 257, endPoint x: 543, endPoint y: 257, distance: 41.3
click at [543, 259] on div "Мандриченко Анна" at bounding box center [627, 265] width 172 height 12
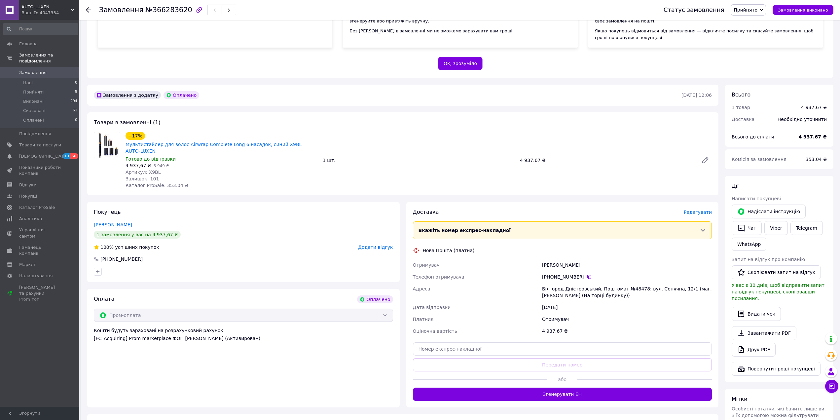
copy div "Мандриченко Анна"
drag, startPoint x: 550, startPoint y: 282, endPoint x: 546, endPoint y: 281, distance: 3.8
click at [548, 283] on div "Білгород-Дністровський, Поштомат №48478: вул. Сонячна, 12/1 (маг. [PERSON_NAME]…" at bounding box center [627, 292] width 172 height 19
drag, startPoint x: 539, startPoint y: 280, endPoint x: 593, endPoint y: 282, distance: 54.5
click at [593, 282] on div "Отримувач Мандриченко Анна Телефон отримувача +380 67 582 70 62   Адреса Білгор…" at bounding box center [563, 298] width 302 height 78
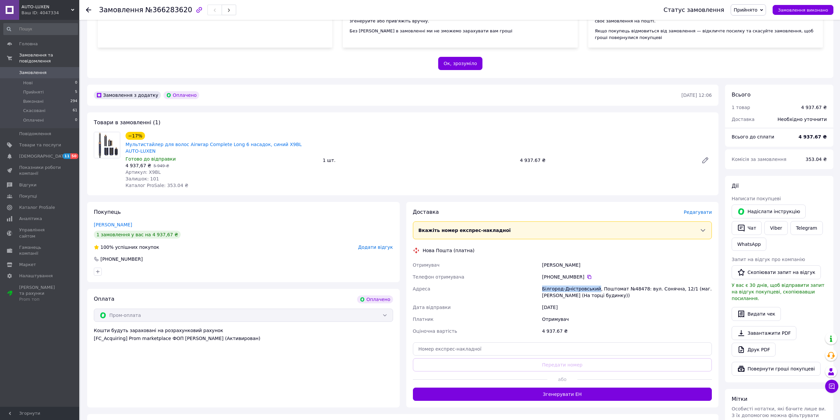
copy div "Адреса Білгород-Дністровський"
click at [631, 283] on div "Білгород-Дністровський, Поштомат №48478: вул. Сонячна, 12/1 (маг. [PERSON_NAME]…" at bounding box center [627, 292] width 172 height 19
copy div "48478"
click at [493, 347] on input "text" at bounding box center [562, 348] width 299 height 13
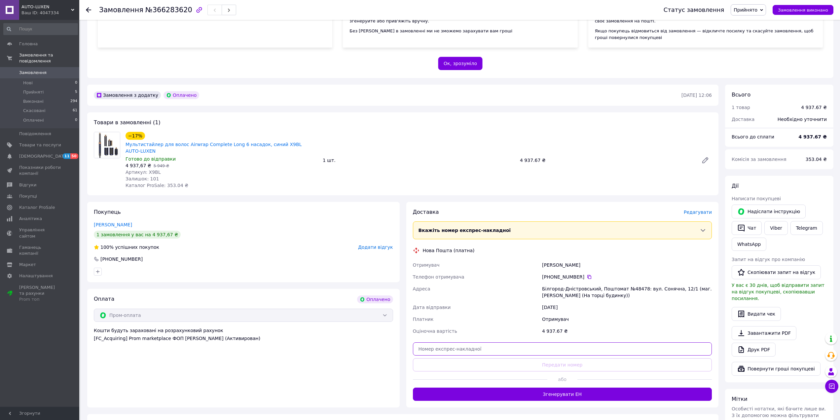
paste input "20451269208108"
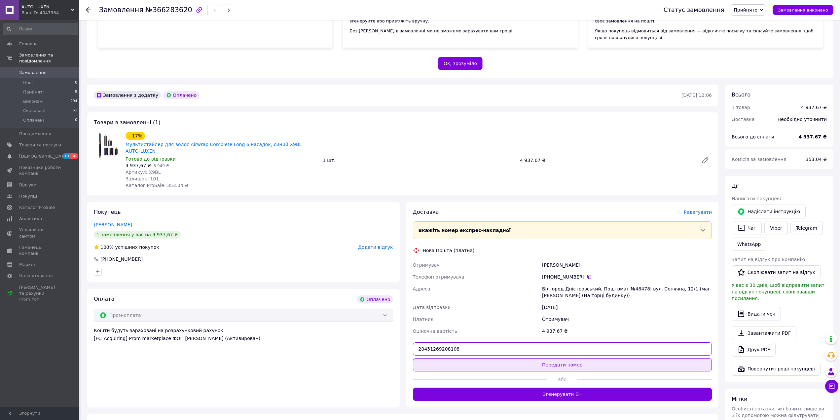
type input "20451269208108"
click at [479, 358] on button "Передати номер" at bounding box center [562, 364] width 299 height 13
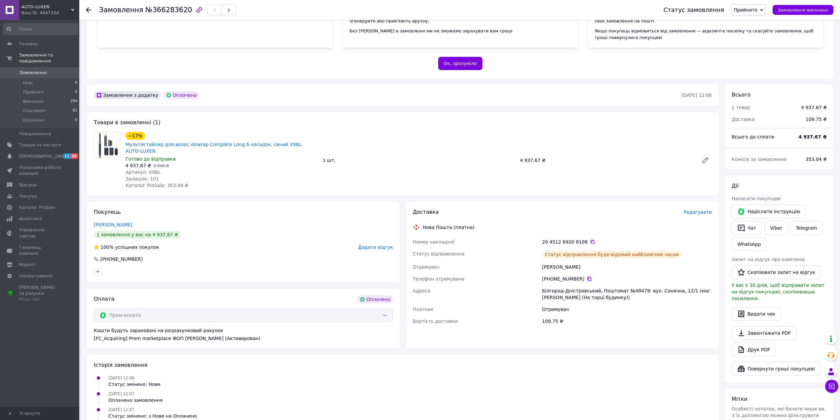
click at [588, 277] on icon at bounding box center [590, 279] width 4 height 4
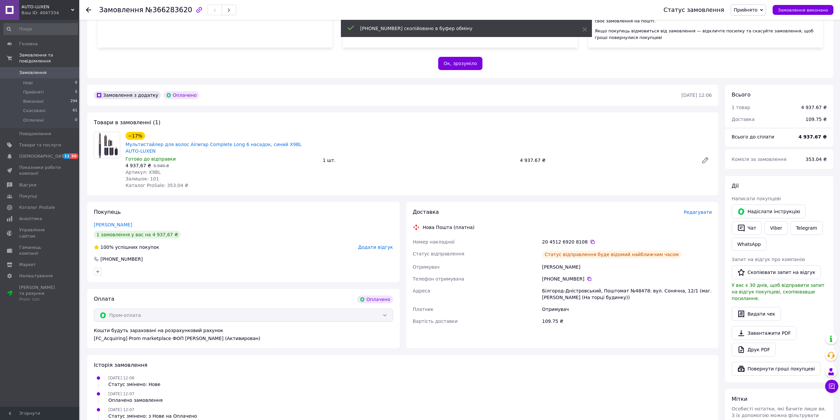
drag, startPoint x: 555, startPoint y: 273, endPoint x: 580, endPoint y: 277, distance: 25.2
click at [580, 277] on div "[PHONE_NUMBER]" at bounding box center [627, 279] width 172 height 12
copy div "67 582 70 62"
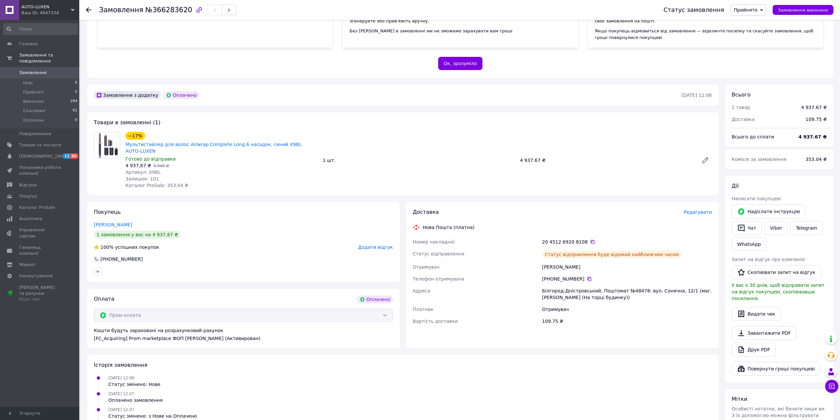
drag, startPoint x: 584, startPoint y: 262, endPoint x: 316, endPoint y: 390, distance: 296.9
click at [539, 264] on div "Номер накладної 20 4512 6920 8108   Статус відправлення Статус відправлення буд…" at bounding box center [563, 281] width 302 height 91
copy div "Отримувач Мандриченко Анна"
drag, startPoint x: 543, startPoint y: 284, endPoint x: 593, endPoint y: 284, distance: 50.2
click at [593, 285] on div "Білгород-Дністровський, Поштомат №48478: вул. Сонячна, 12/1 (маг. [PERSON_NAME]…" at bounding box center [627, 294] width 172 height 19
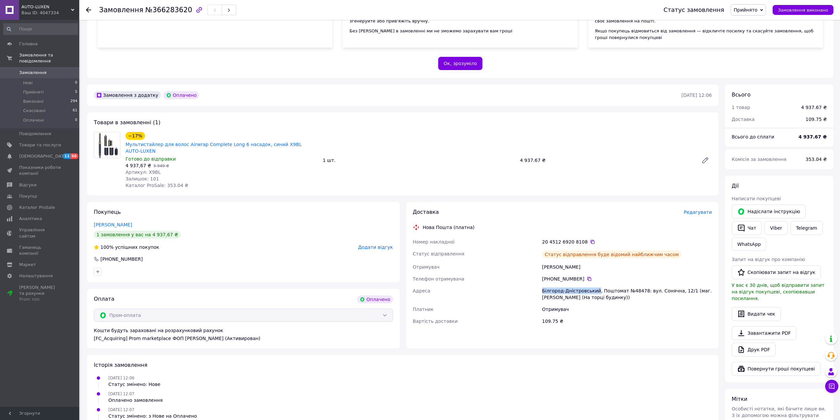
copy div "Білгород-Дністровський"
click at [629, 286] on div "Білгород-Дністровський, Поштомат №48478: вул. Сонячна, 12/1 (маг. [PERSON_NAME]…" at bounding box center [627, 294] width 172 height 19
copy div "48478"
click at [590, 239] on icon at bounding box center [592, 241] width 5 height 5
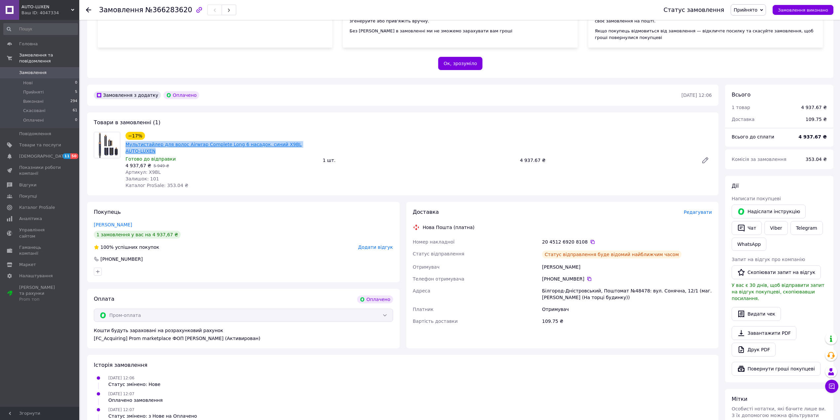
drag, startPoint x: 309, startPoint y: 142, endPoint x: 127, endPoint y: 142, distance: 182.1
click at [127, 142] on div "−17% Мультистайлер для волос Airwrap Complete Long 6 насадок, синий X9BL AUTO-L…" at bounding box center [221, 143] width 193 height 24
copy link "Мультистайлер для волос Airwrap Complete Long 6 насадок, синий X9BL AUTO-LUXEN"
drag, startPoint x: 521, startPoint y: 158, endPoint x: 483, endPoint y: 217, distance: 70.2
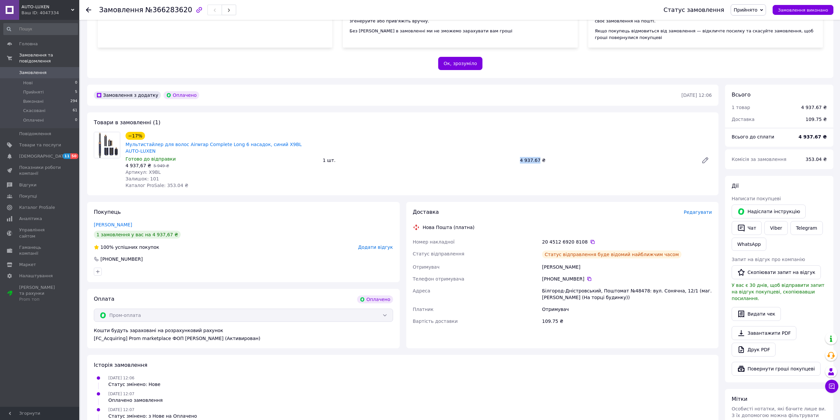
click at [537, 163] on div "−17% Мультистайлер для волос Airwrap Complete Long 6 насадок, синий X9BL AUTO-L…" at bounding box center [419, 160] width 592 height 59
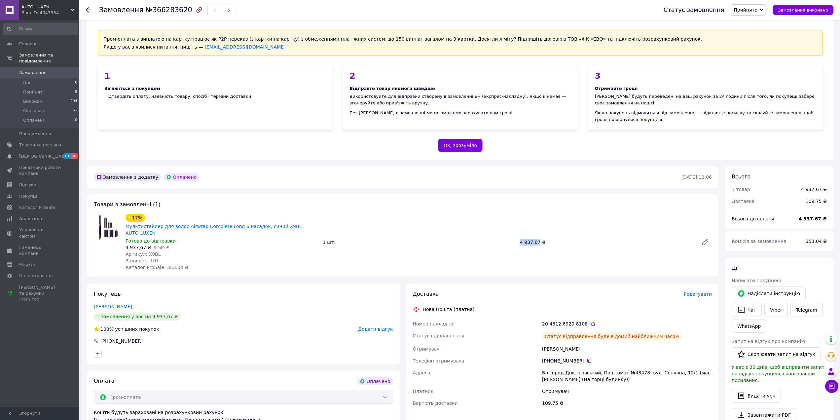
scroll to position [132, 0]
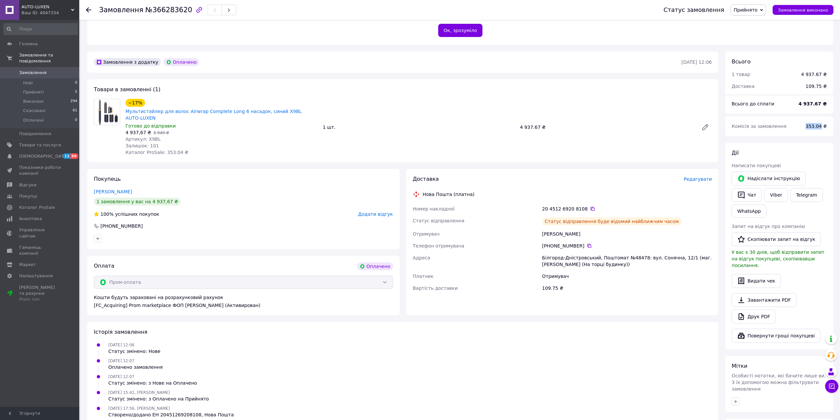
drag, startPoint x: 809, startPoint y: 128, endPoint x: 822, endPoint y: 132, distance: 14.0
click at [822, 132] on div "353.04 ₴" at bounding box center [816, 126] width 29 height 15
click at [587, 243] on icon at bounding box center [589, 245] width 5 height 5
click at [161, 13] on span "№366283620" at bounding box center [168, 10] width 47 height 8
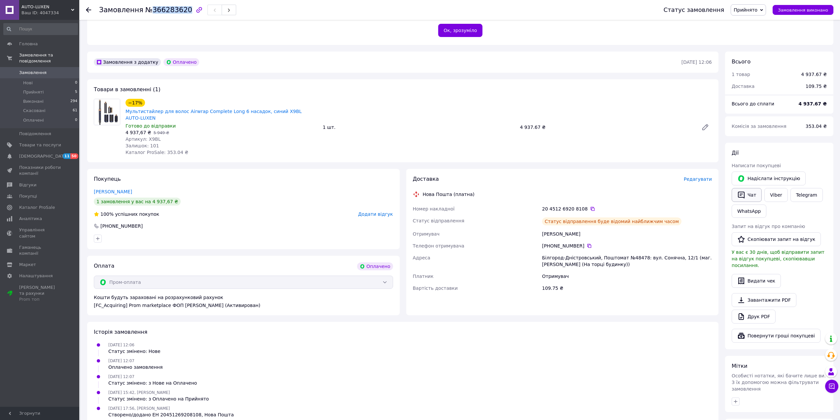
click at [745, 190] on button "Чат" at bounding box center [747, 195] width 30 height 14
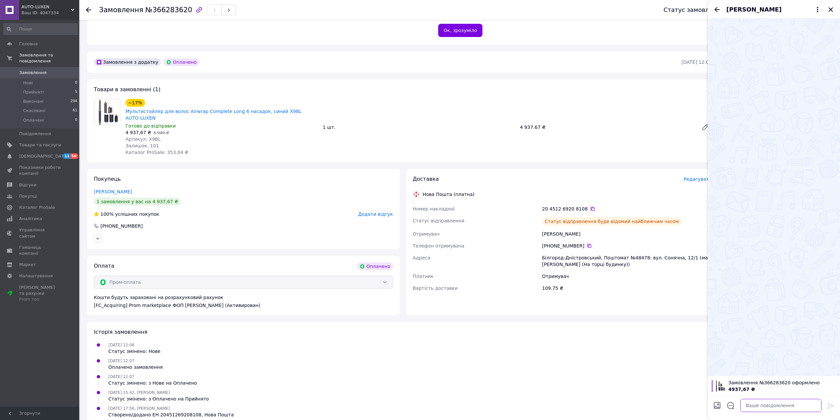
click at [763, 405] on textarea at bounding box center [781, 405] width 81 height 13
type textarea "Ваше замовлення оформлено, вiдправка понедiлок вечiр."
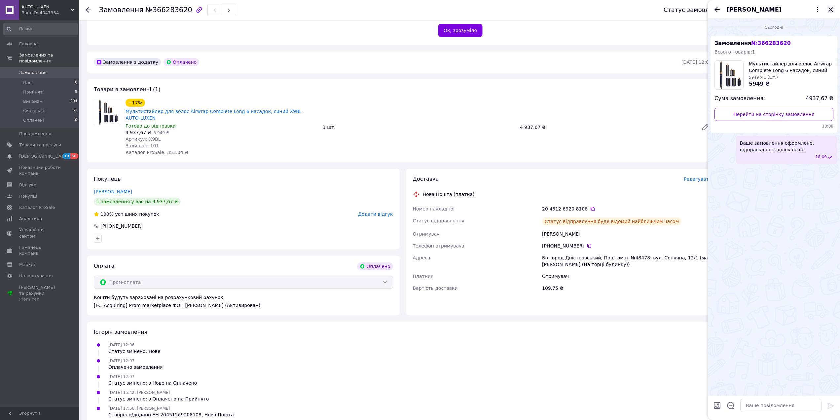
click at [832, 8] on icon "Закрити" at bounding box center [831, 10] width 8 height 8
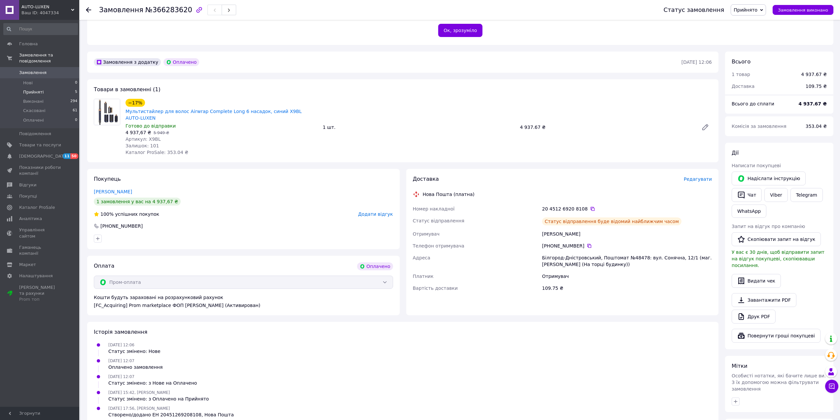
click at [39, 89] on span "Прийняті" at bounding box center [33, 92] width 20 height 6
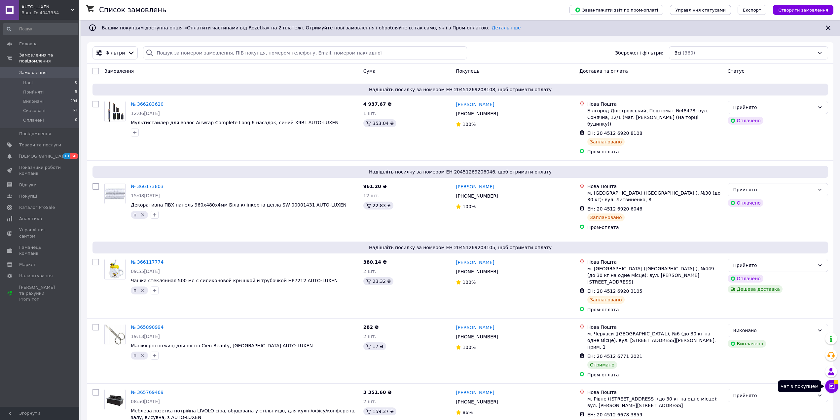
click at [831, 393] on button "Чат з покупцем" at bounding box center [831, 386] width 13 height 13
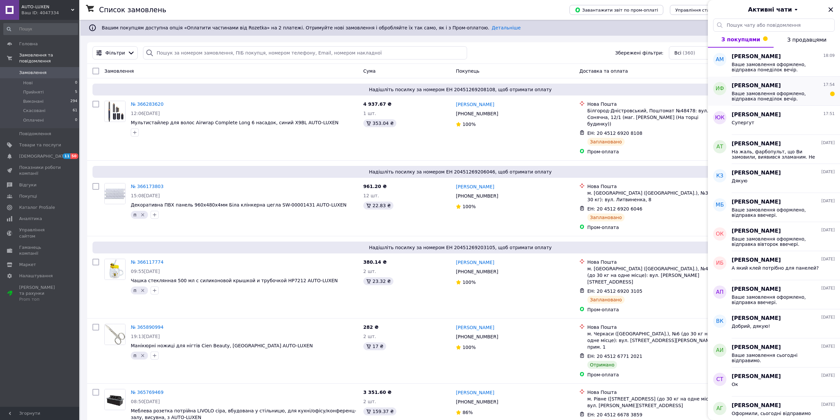
click at [789, 95] on span "Ваше замовлення оформлено, вiдправка понедiлок вечiр." at bounding box center [779, 96] width 94 height 11
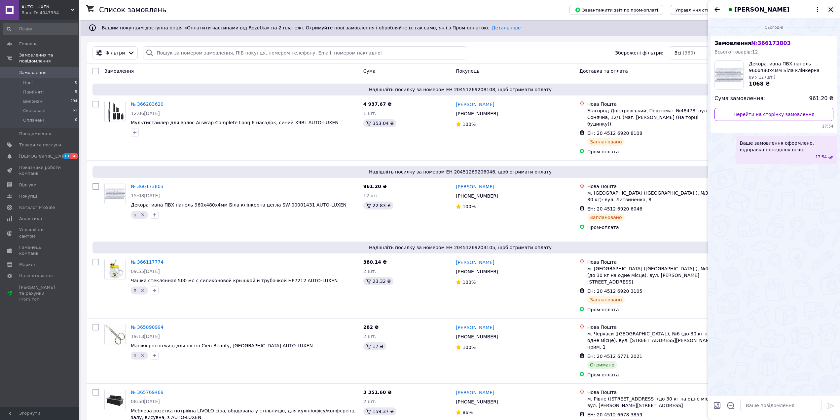
click at [832, 6] on icon "Закрити" at bounding box center [831, 10] width 8 height 8
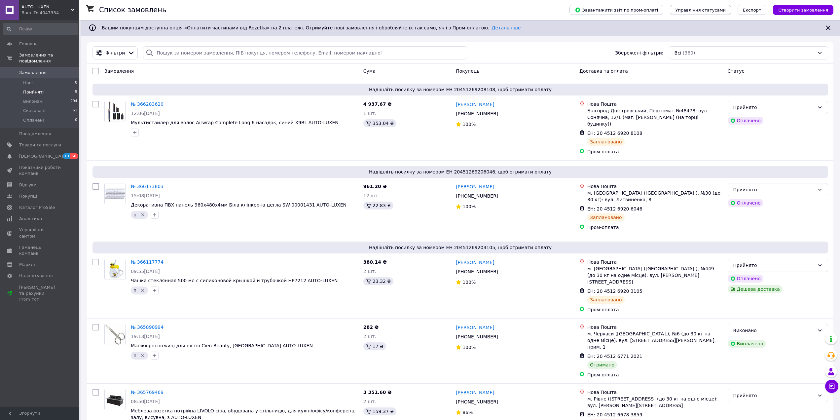
click at [19, 88] on li "Прийняті 5" at bounding box center [40, 92] width 81 height 9
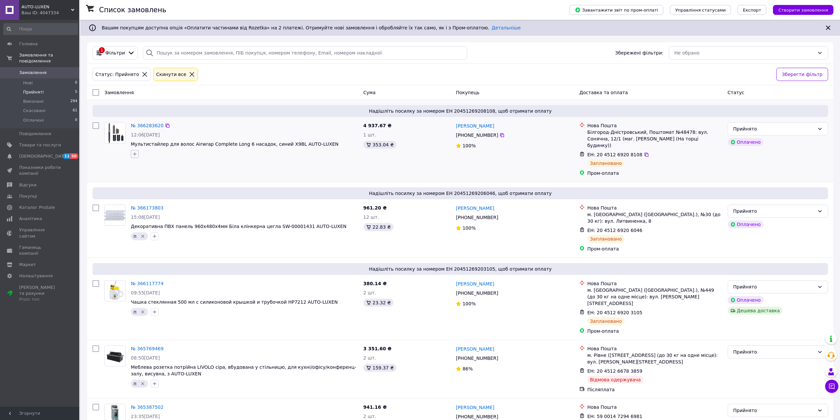
click at [134, 154] on icon "button" at bounding box center [134, 153] width 5 height 5
drag, startPoint x: 151, startPoint y: 237, endPoint x: 150, endPoint y: 250, distance: 13.3
click at [154, 239] on ul "+ ждем оплату ждем предоплату нб не берет не отвечает п самовывоз" at bounding box center [171, 218] width 81 height 75
drag, startPoint x: 146, startPoint y: 238, endPoint x: 151, endPoint y: 262, distance: 24.3
click at [146, 239] on li "п" at bounding box center [171, 241] width 81 height 9
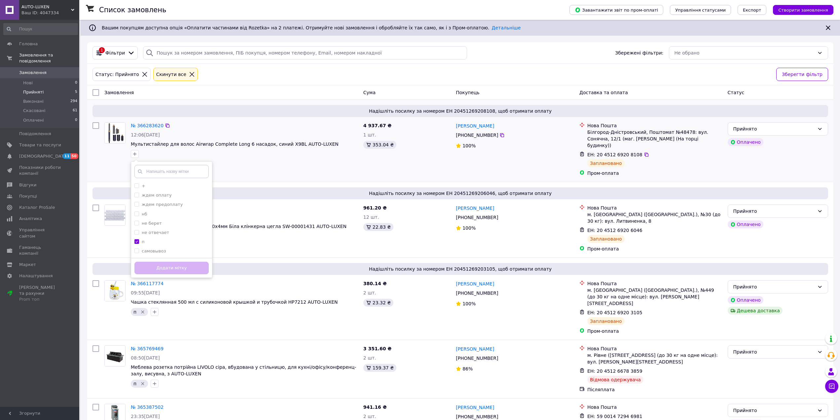
checkbox input "true"
click at [152, 268] on button "Додати мітку" at bounding box center [171, 268] width 74 height 13
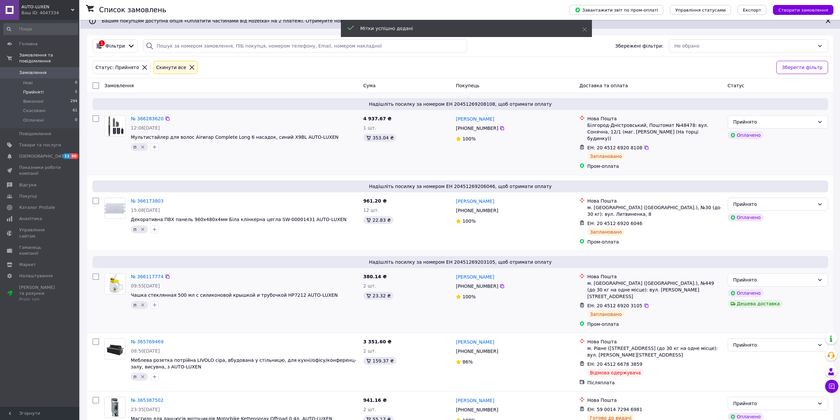
scroll to position [21, 0]
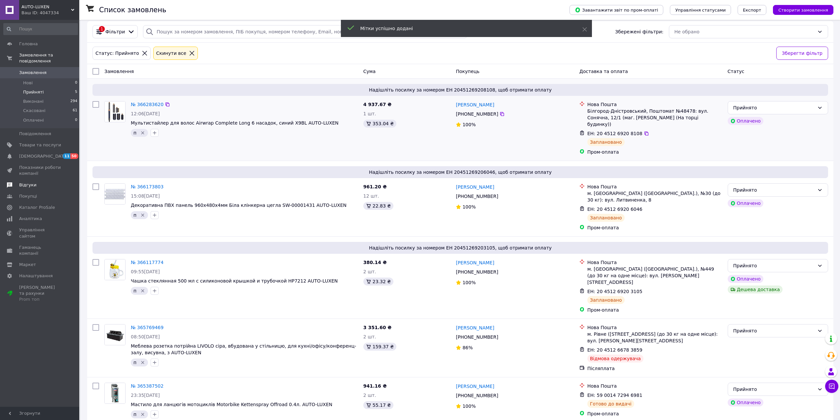
click at [22, 182] on span "Відгуки" at bounding box center [27, 185] width 17 height 6
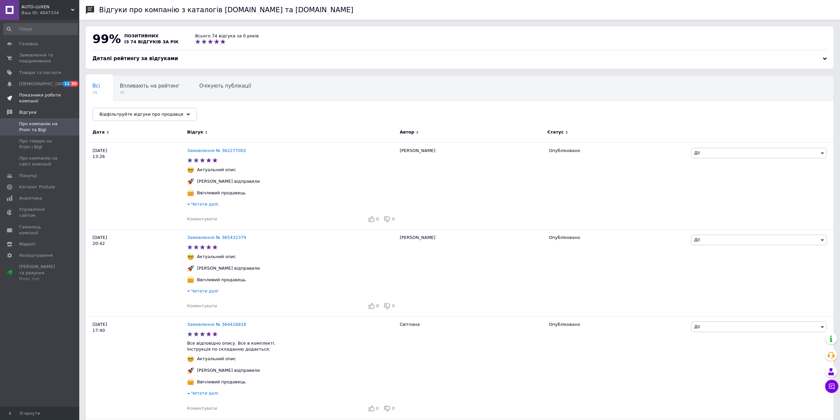
click at [20, 94] on span "Показники роботи компанії" at bounding box center [40, 98] width 42 height 12
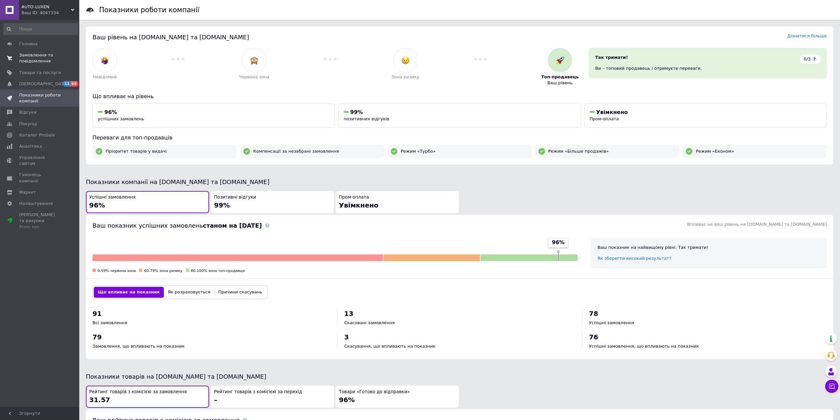
click at [36, 57] on span "Замовлення та повідомлення" at bounding box center [40, 58] width 42 height 12
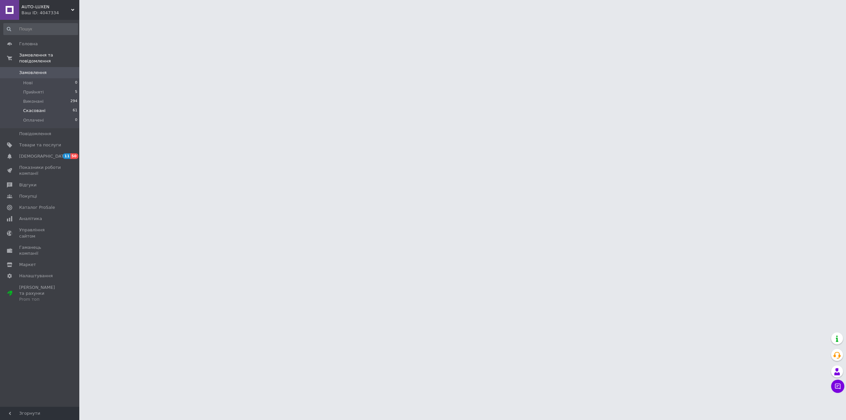
click at [28, 108] on span "Скасовані" at bounding box center [34, 111] width 22 height 6
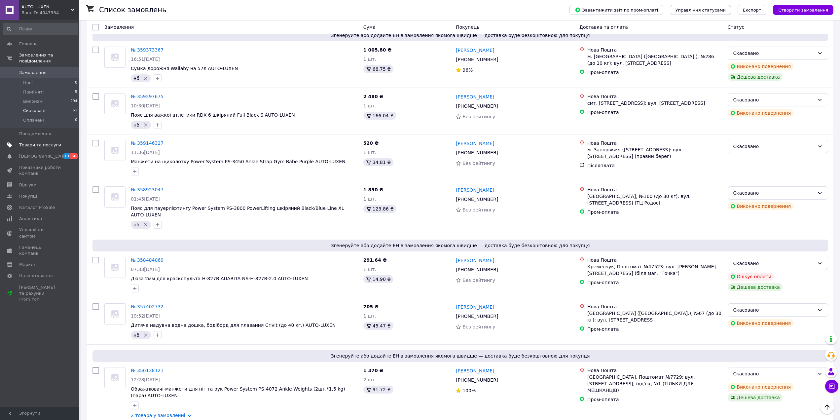
scroll to position [463, 0]
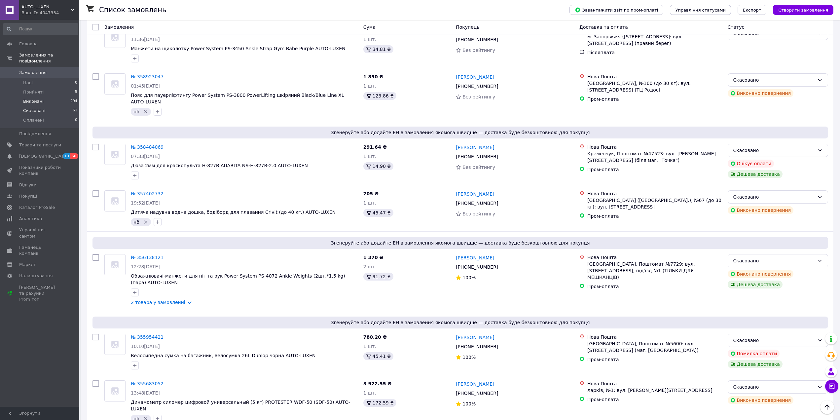
click at [25, 98] on span "Виконані" at bounding box center [33, 101] width 20 height 6
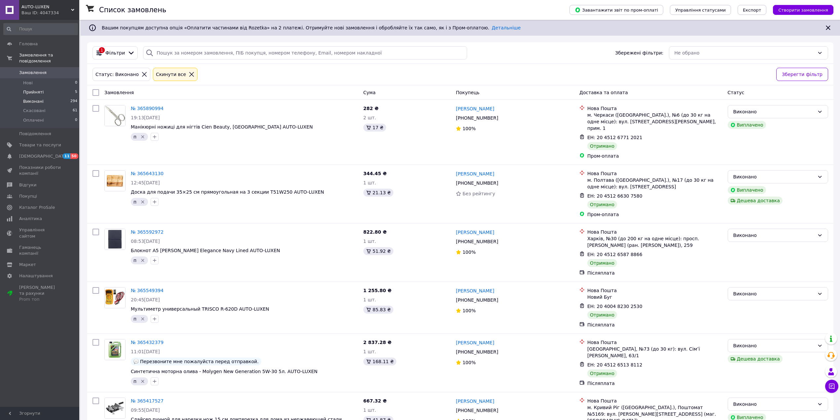
click at [28, 89] on span "Прийняті" at bounding box center [33, 92] width 20 height 6
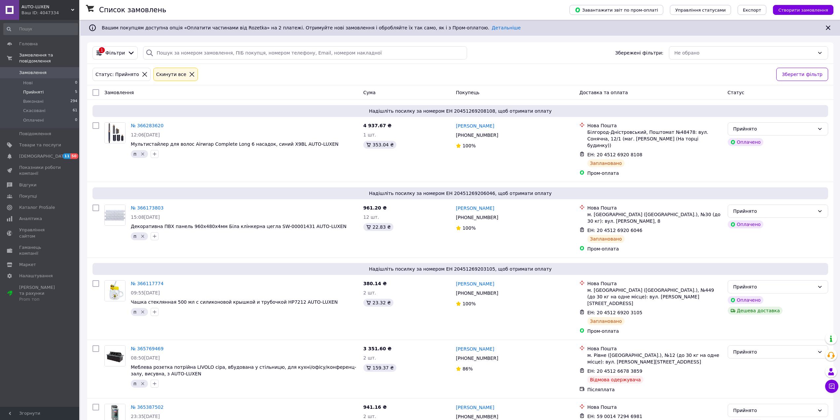
click at [25, 89] on span "Прийняті" at bounding box center [33, 92] width 20 height 6
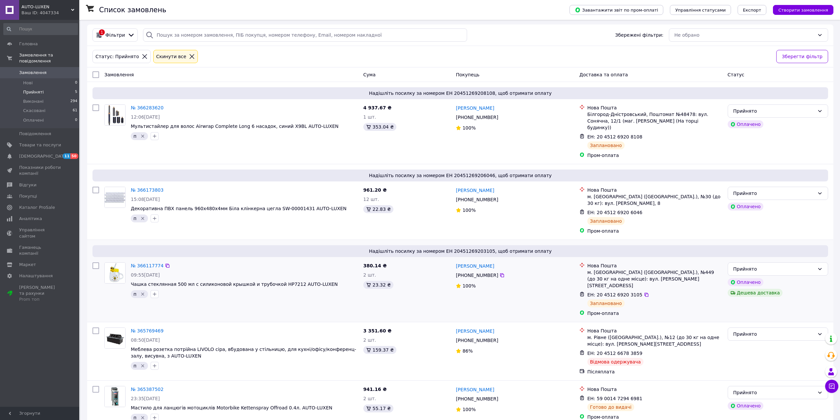
scroll to position [21, 0]
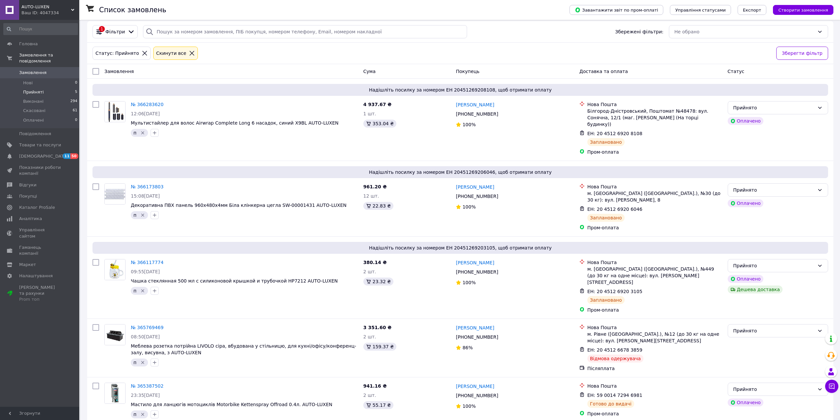
click at [831, 384] on icon at bounding box center [832, 387] width 6 height 6
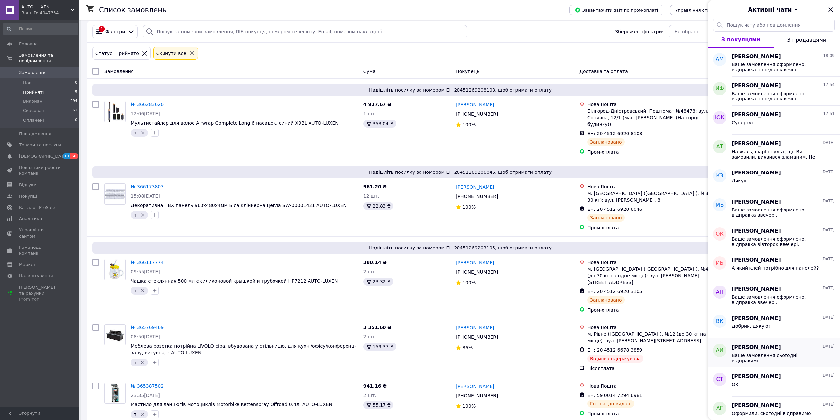
click at [757, 356] on span "Ваше замовлення сьогоднi вiдправимо." at bounding box center [779, 358] width 94 height 11
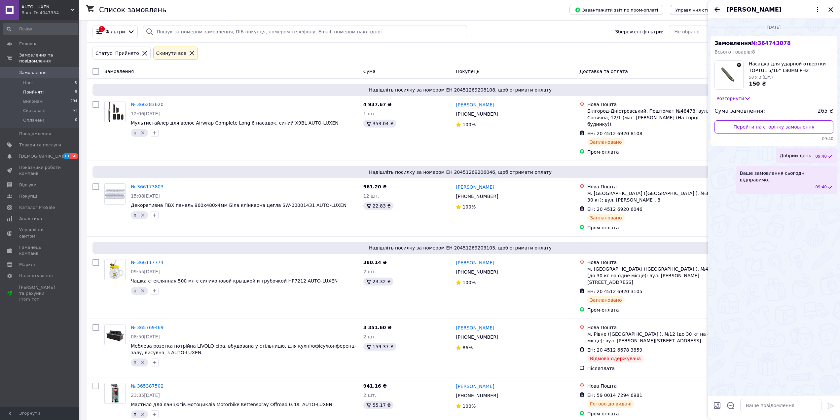
click at [718, 12] on icon "Назад" at bounding box center [717, 10] width 8 height 8
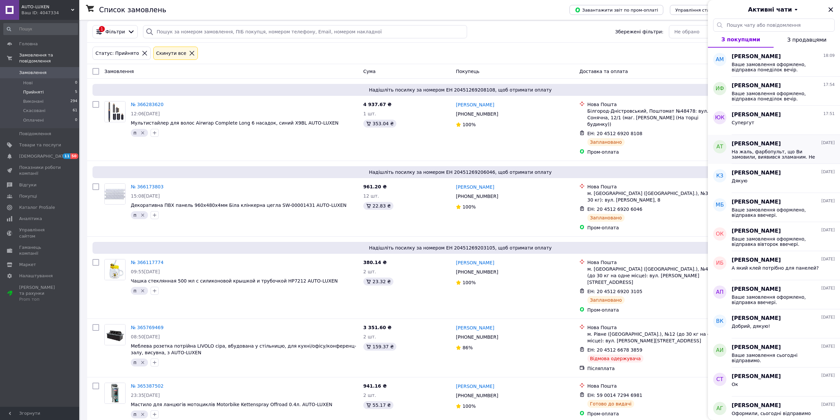
click at [762, 154] on span "На жаль, фарбопульт, що Ви замовили, виявився зламаним. Не можемо продати. Прин…" at bounding box center [779, 154] width 94 height 11
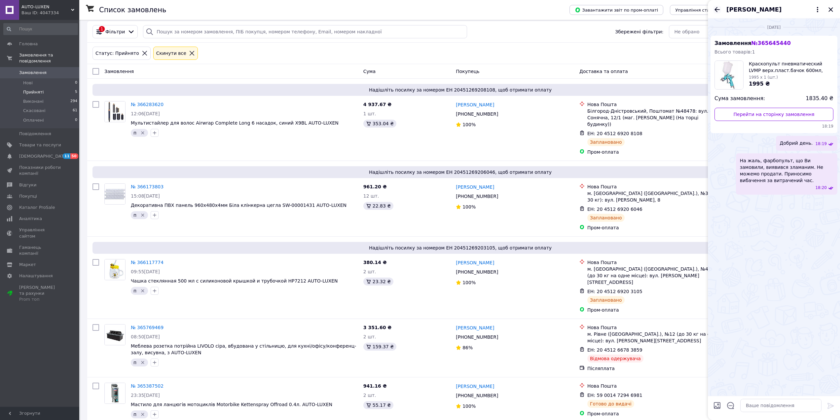
click at [713, 8] on icon "Назад" at bounding box center [717, 10] width 8 height 8
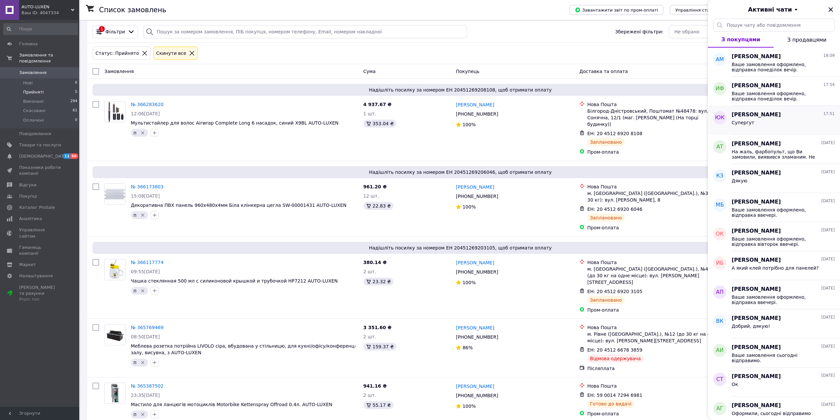
click at [752, 125] on div "Супергут" at bounding box center [783, 124] width 103 height 11
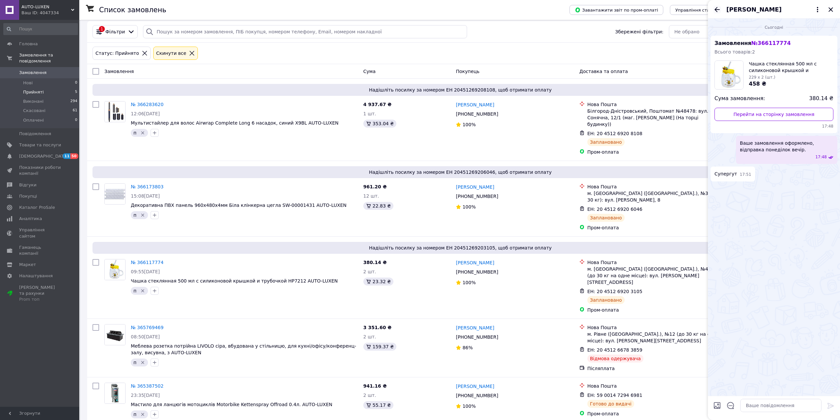
click at [718, 6] on icon "Назад" at bounding box center [717, 10] width 8 height 8
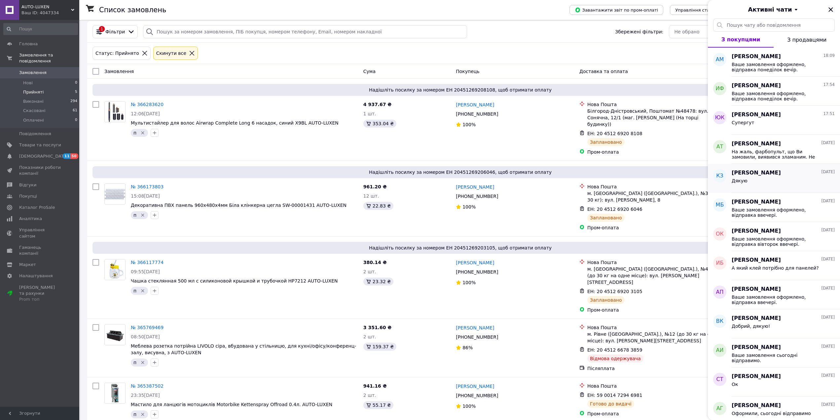
click at [779, 187] on div "[PERSON_NAME] [DATE] Дякую" at bounding box center [786, 178] width 108 height 29
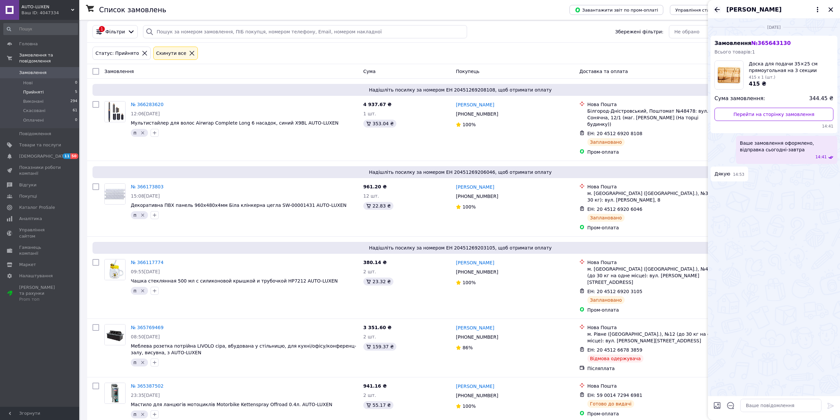
click at [718, 10] on icon "Назад" at bounding box center [717, 9] width 5 height 5
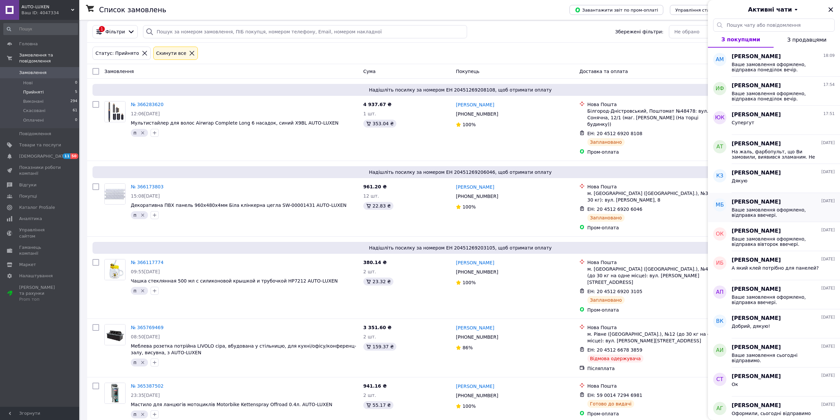
click at [773, 206] on div "Ваше замовлення оформлено, вiдправка ввечерi." at bounding box center [783, 212] width 103 height 12
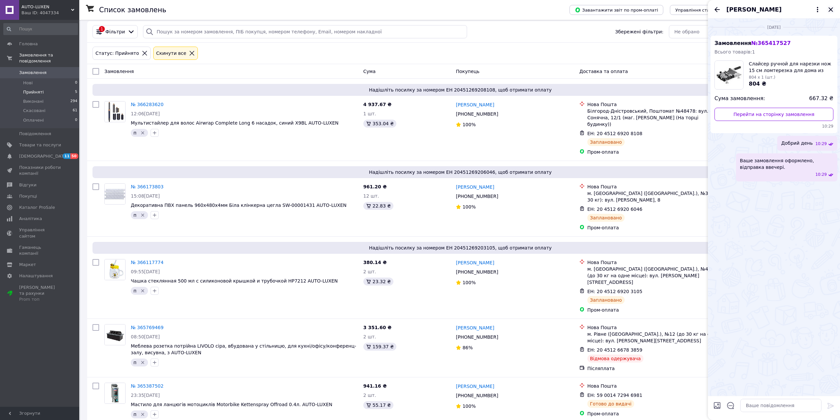
click at [830, 10] on icon "Закрити" at bounding box center [831, 9] width 4 height 4
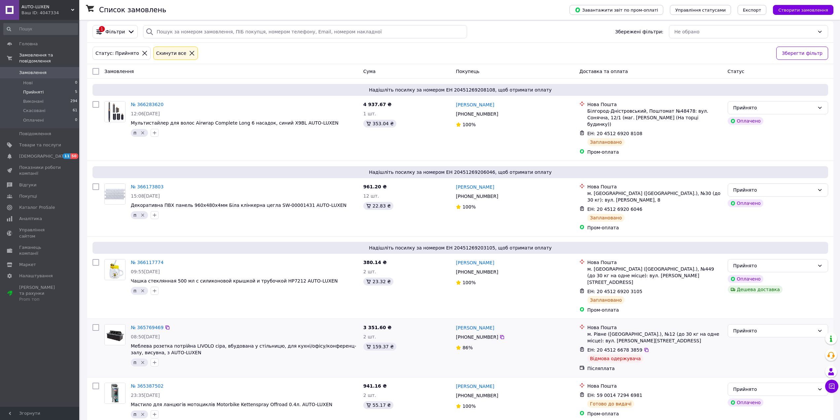
scroll to position [0, 0]
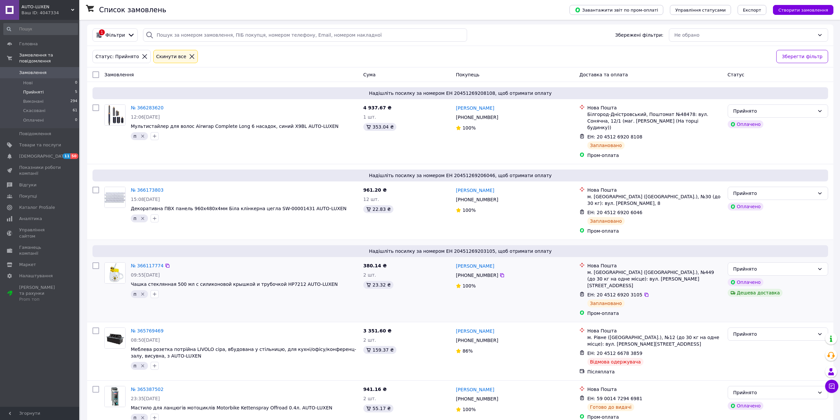
scroll to position [21, 0]
